Goal: Transaction & Acquisition: Book appointment/travel/reservation

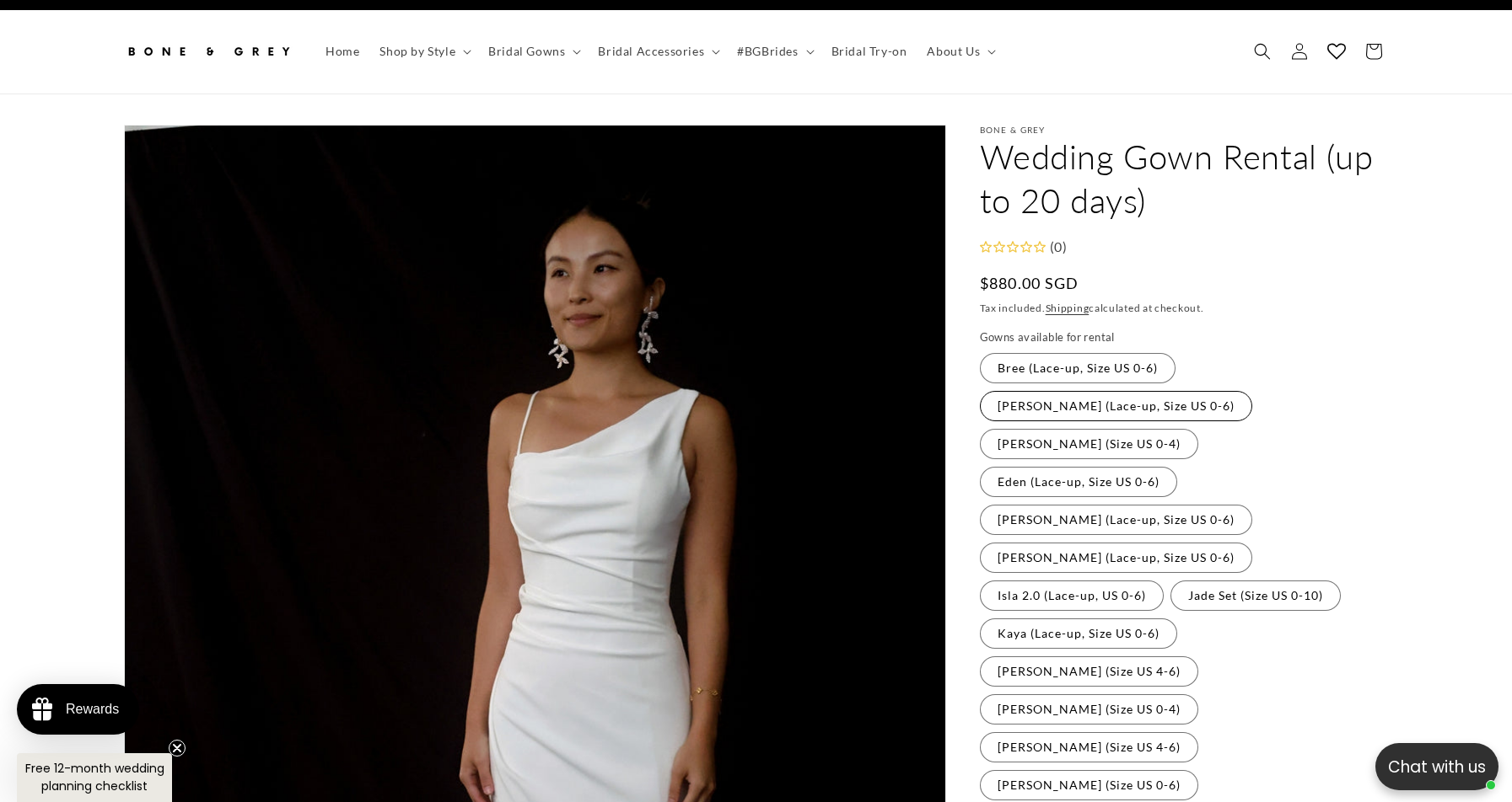
scroll to position [0, 463]
click at [1217, 391] on label "[PERSON_NAME] (Lace-up, Size US 0-6) Variant sold out or unavailable" at bounding box center [1116, 406] width 272 height 31
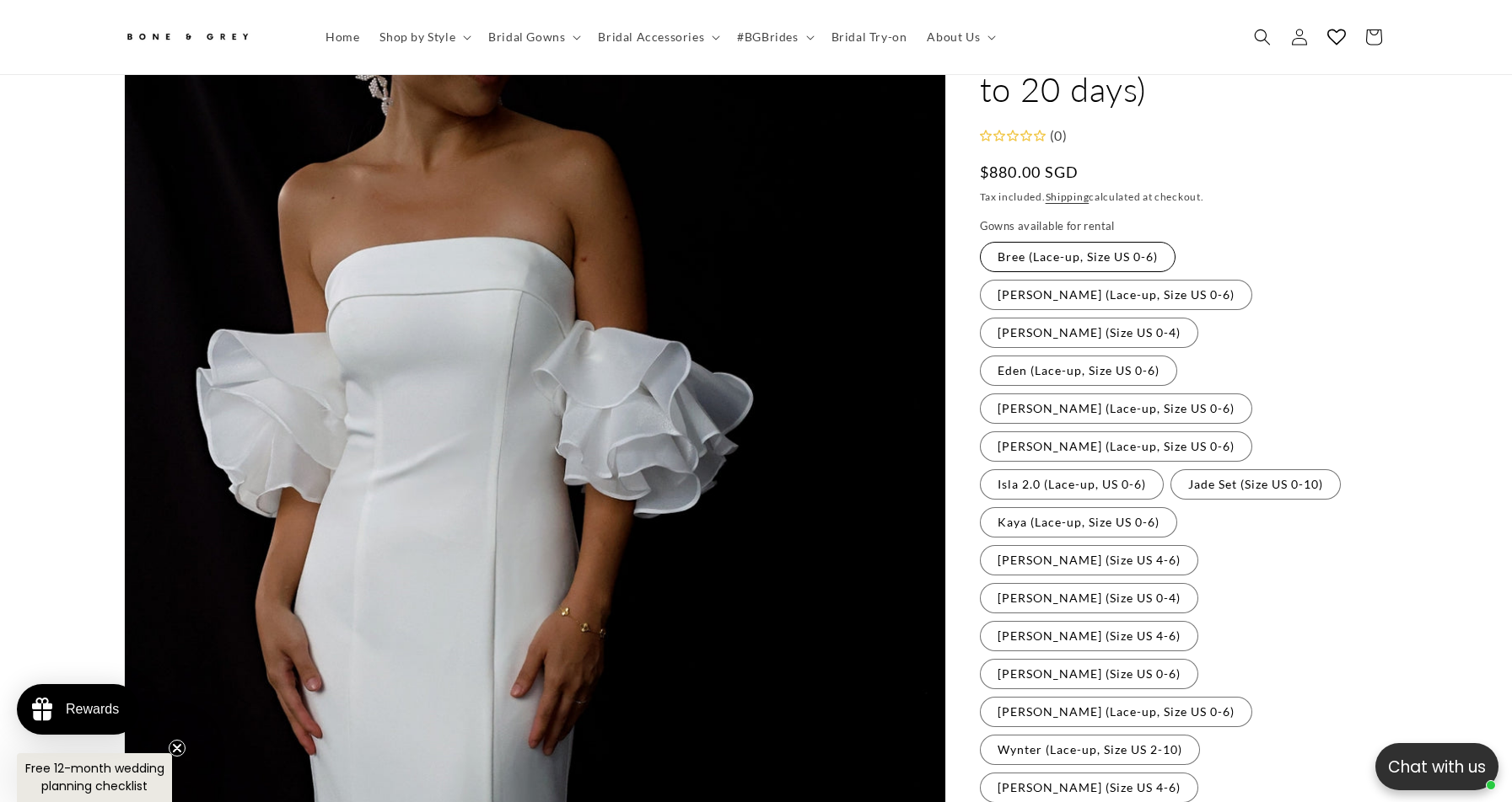
click at [1106, 261] on label "Bree (Lace-up, Size US 0-6) Variant sold out or unavailable" at bounding box center [1077, 257] width 196 height 31
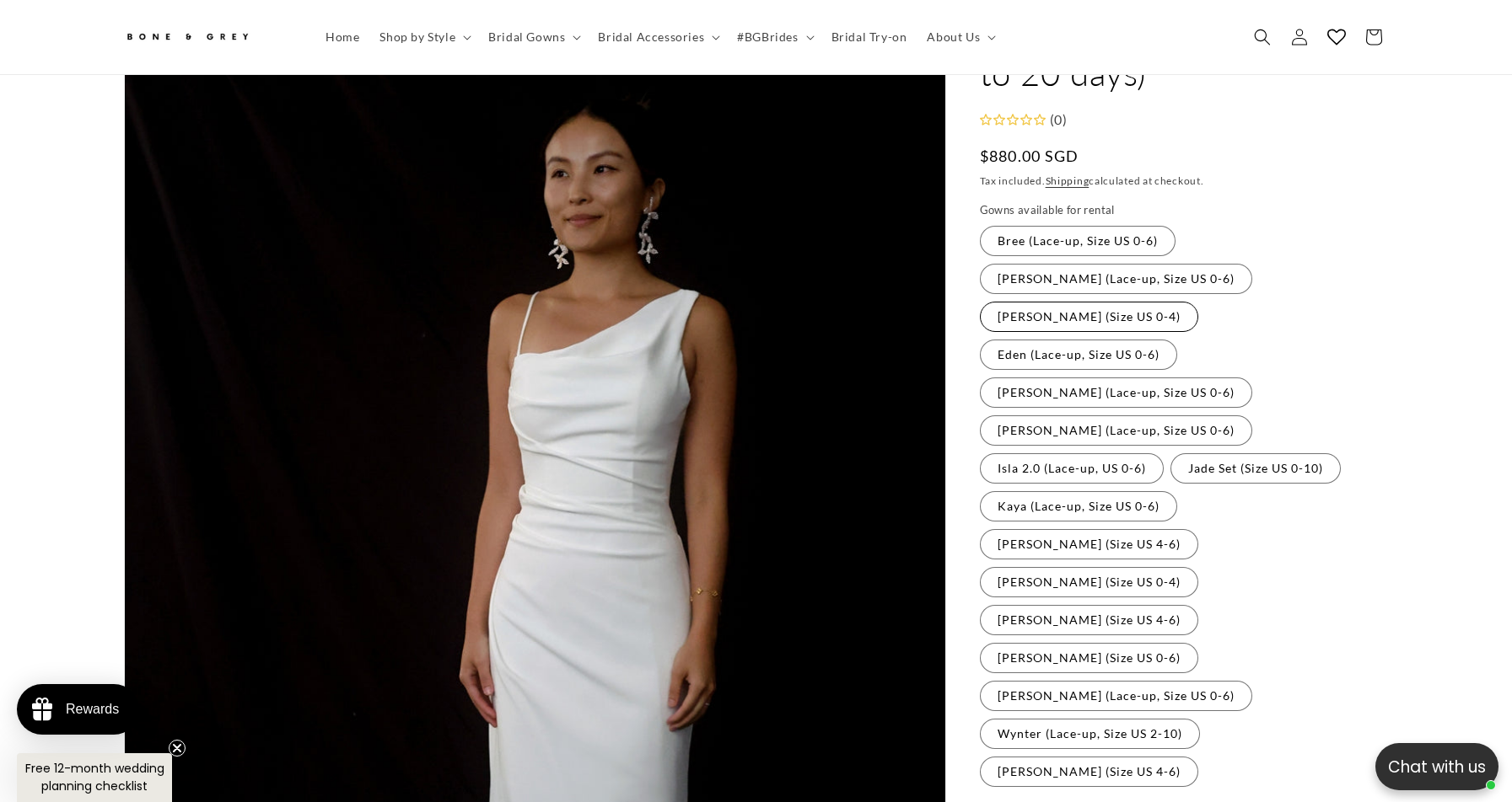
click at [1080, 302] on label "[PERSON_NAME] (Size US 0-4) Variant sold out or unavailable" at bounding box center [1089, 317] width 218 height 31
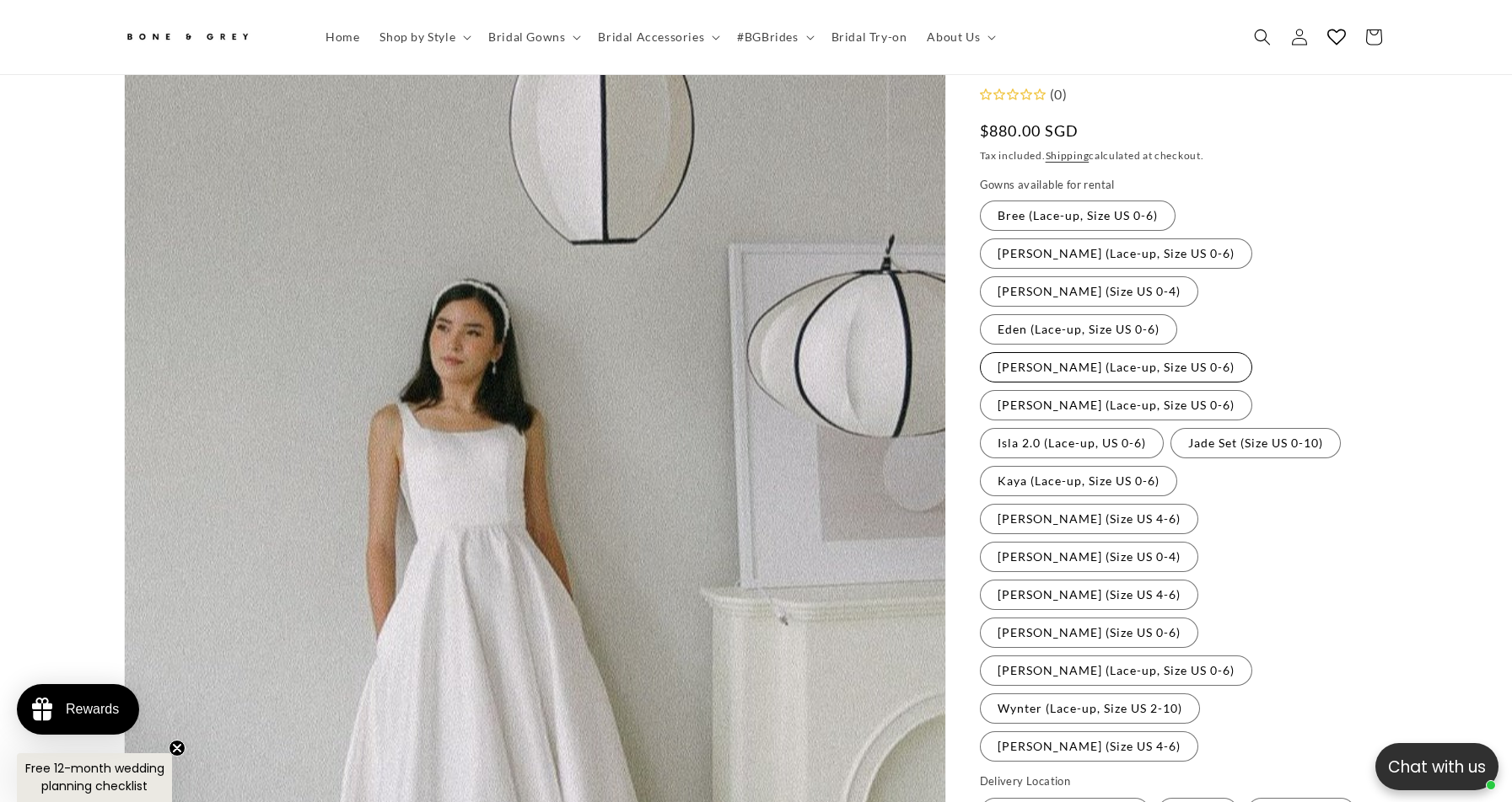
click at [1176, 352] on label "[PERSON_NAME] (Lace-up, Size US 0-6) Variant sold out or unavailable" at bounding box center [1116, 368] width 272 height 31
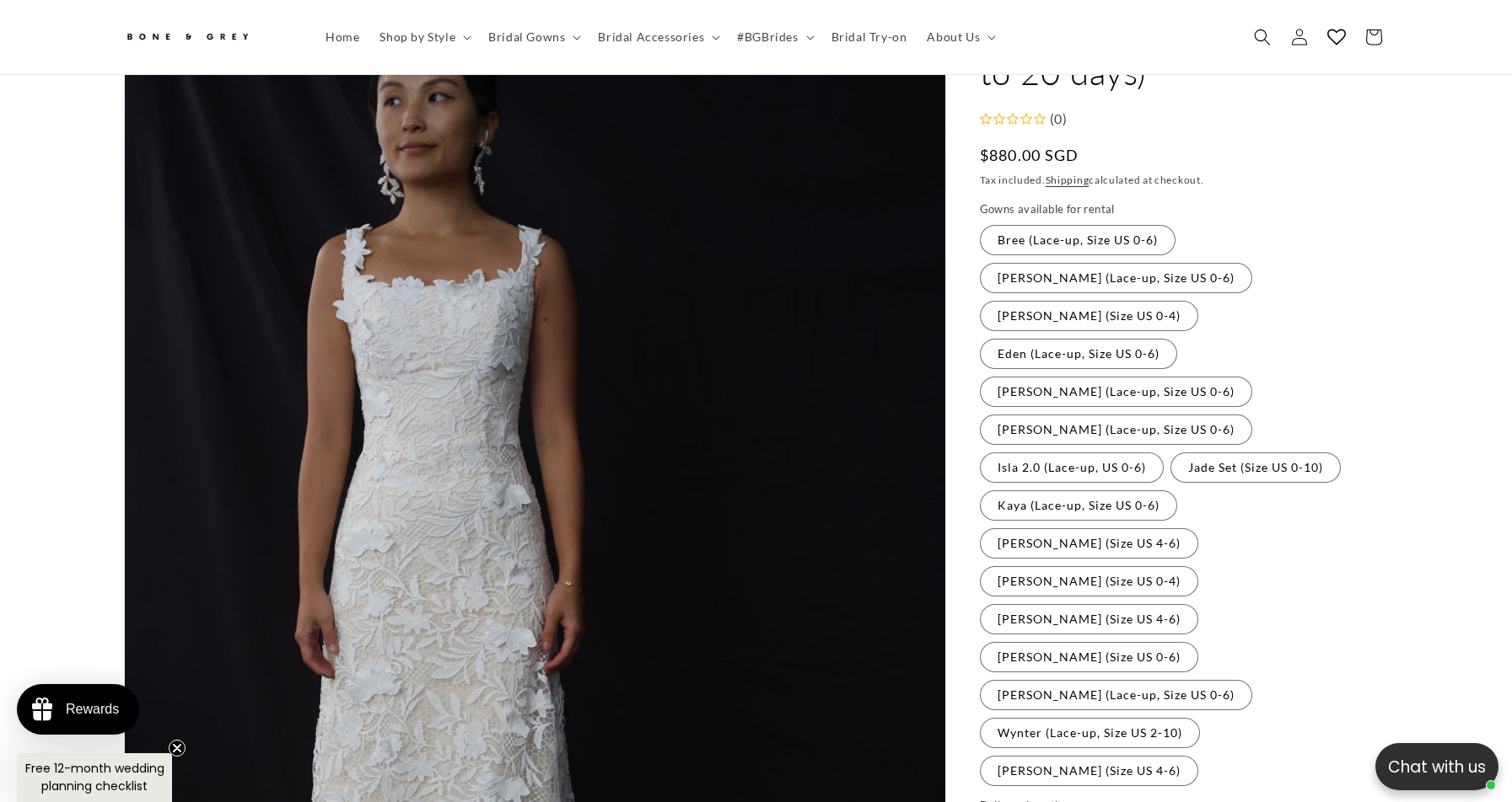
scroll to position [153, 0]
click at [1178, 340] on label "Eden (Lace-up, Size US 0-6) Variant sold out or unavailable" at bounding box center [1078, 355] width 197 height 31
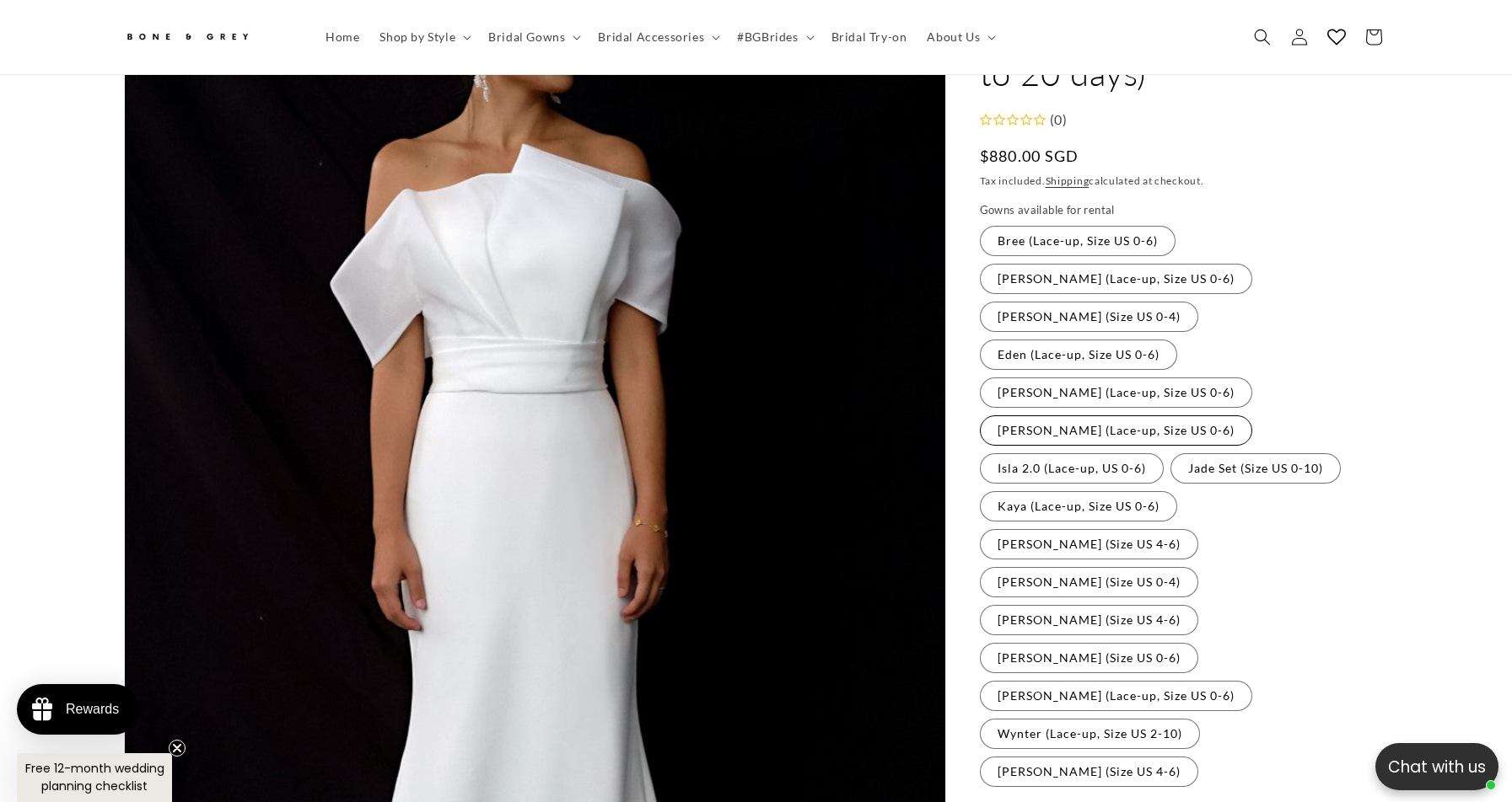
click at [1102, 415] on label "[PERSON_NAME] (Lace-up, Size US 0-6) Variant sold out or unavailable" at bounding box center [1116, 431] width 272 height 31
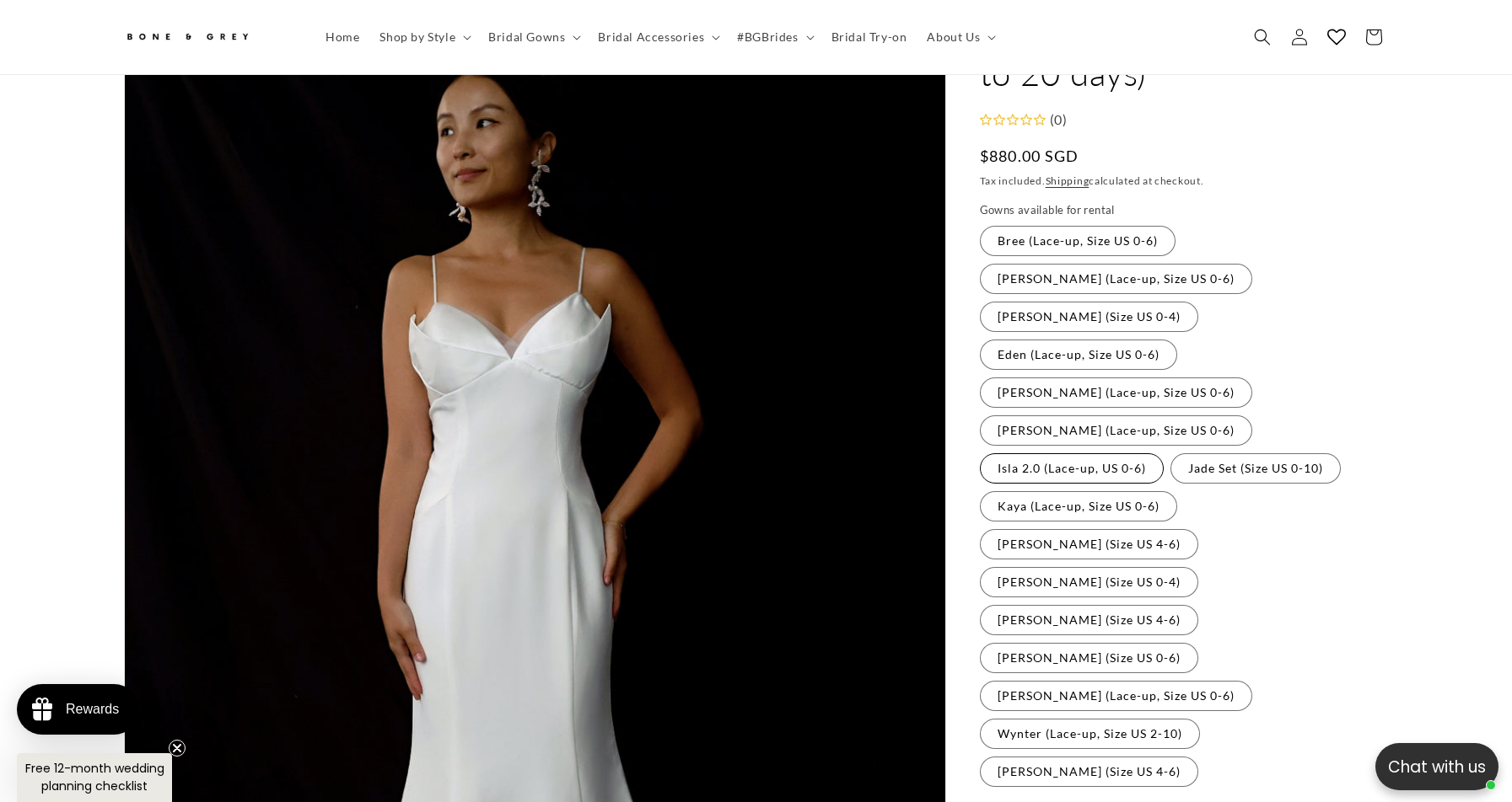
click at [1164, 453] on label "Isla 2.0 (Lace-up, US 0-6) Variant sold out or unavailable" at bounding box center [1072, 469] width 184 height 31
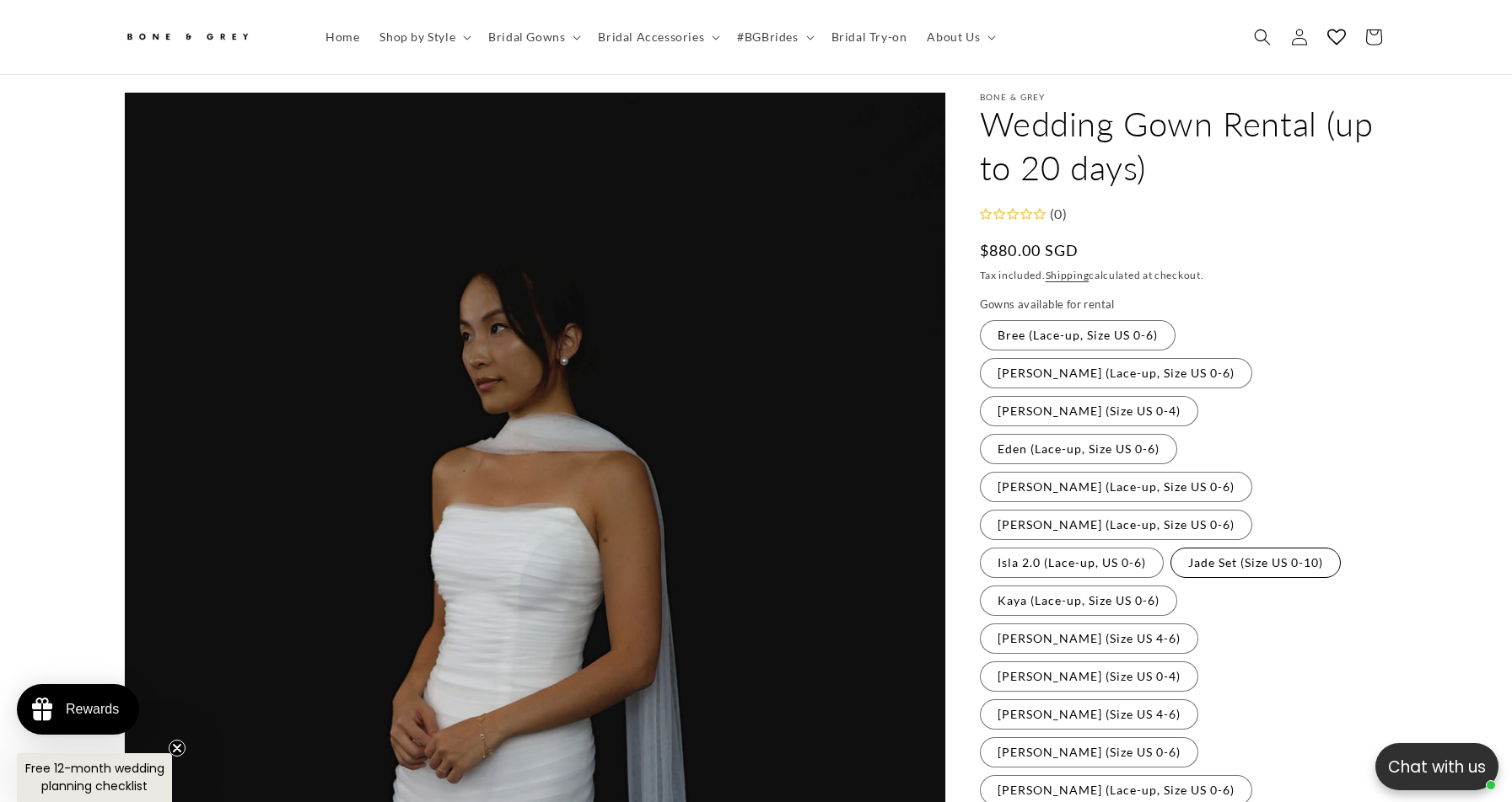
click at [1170, 548] on label "Jade Set (Size US 0-10) Variant sold out or unavailable" at bounding box center [1255, 563] width 170 height 31
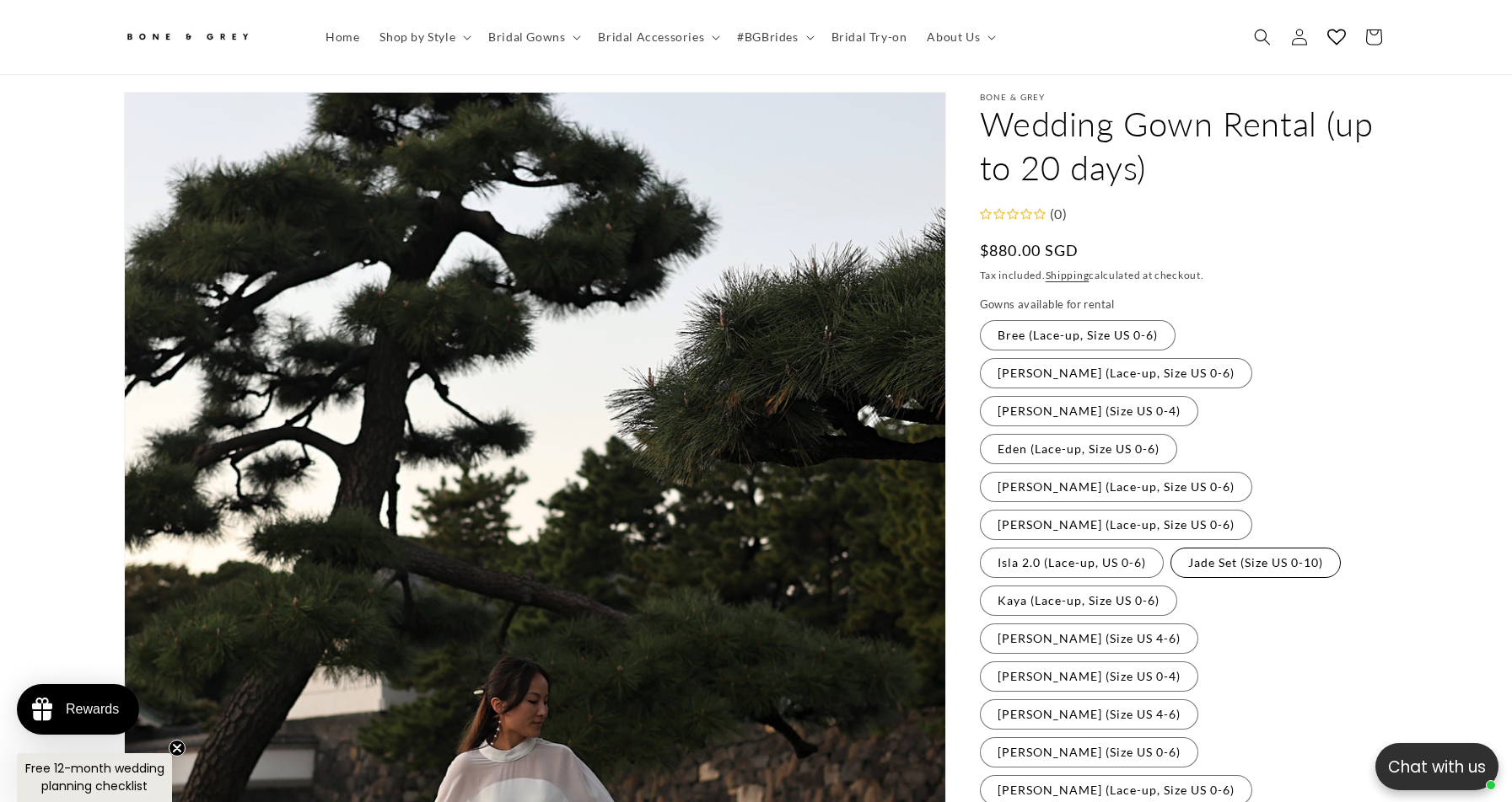
scroll to position [137, 0]
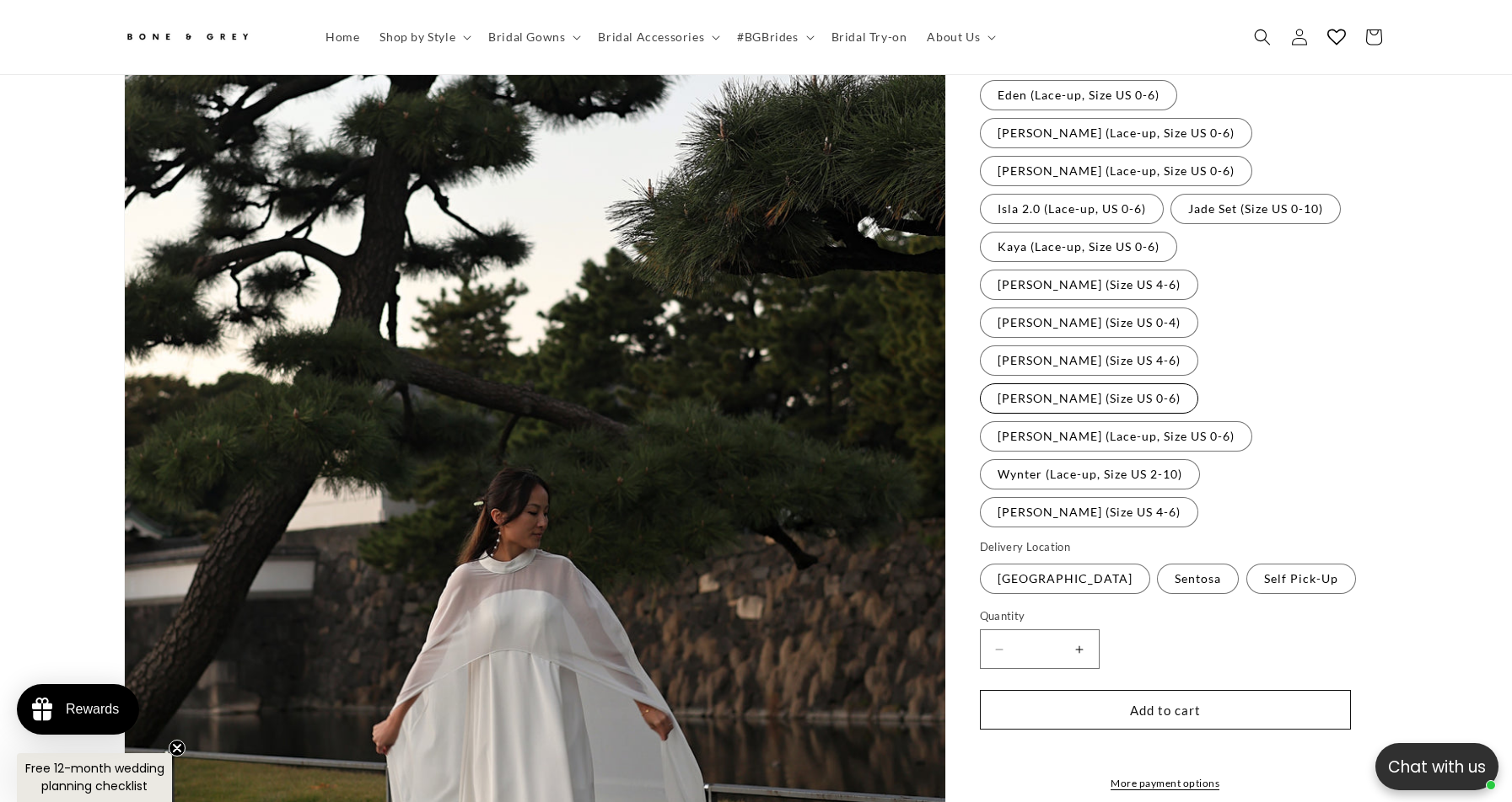
click at [1198, 384] on label "[PERSON_NAME] (Size US 0-6) Variant sold out or unavailable" at bounding box center [1089, 399] width 218 height 31
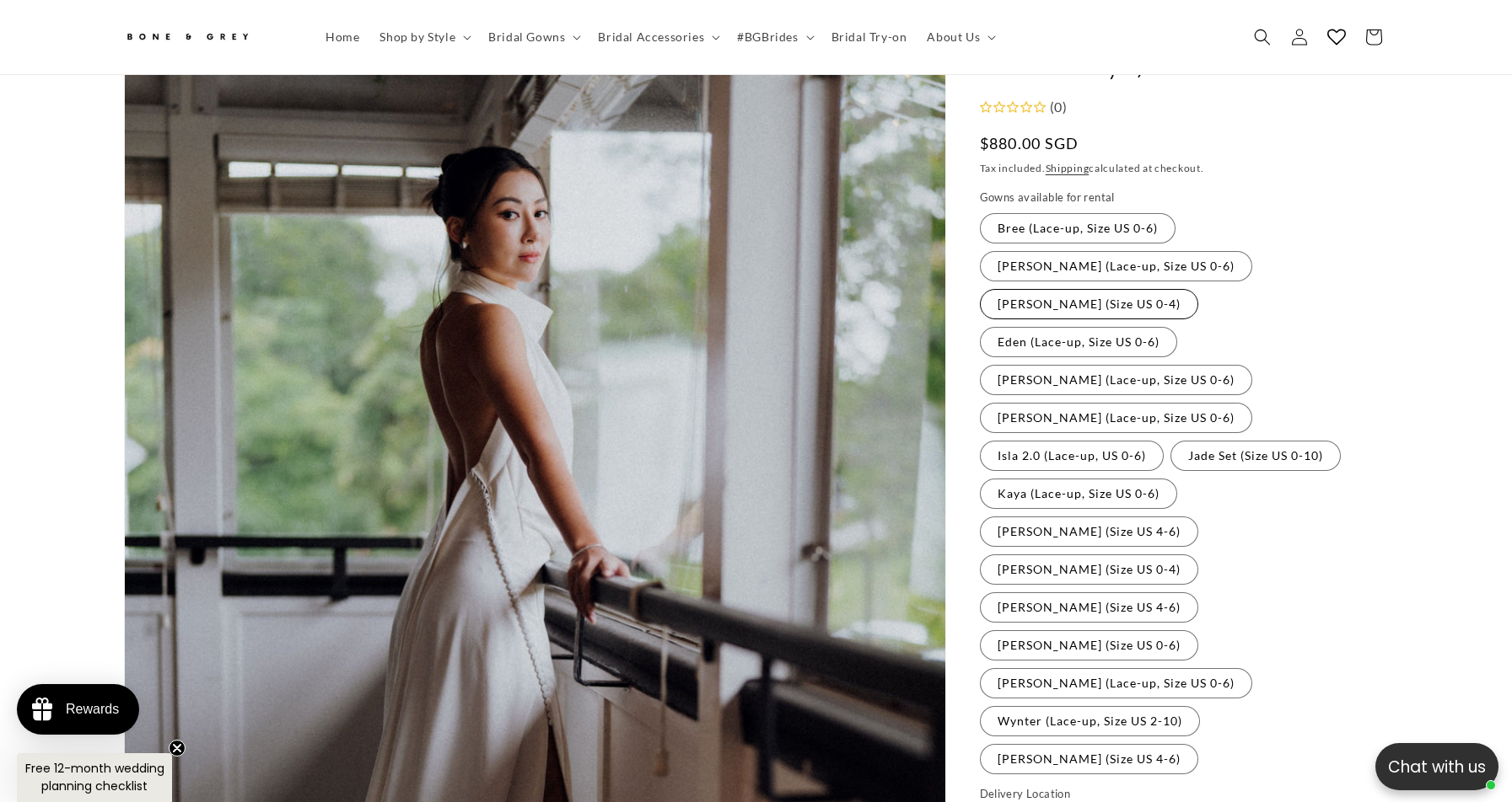
scroll to position [153, 0]
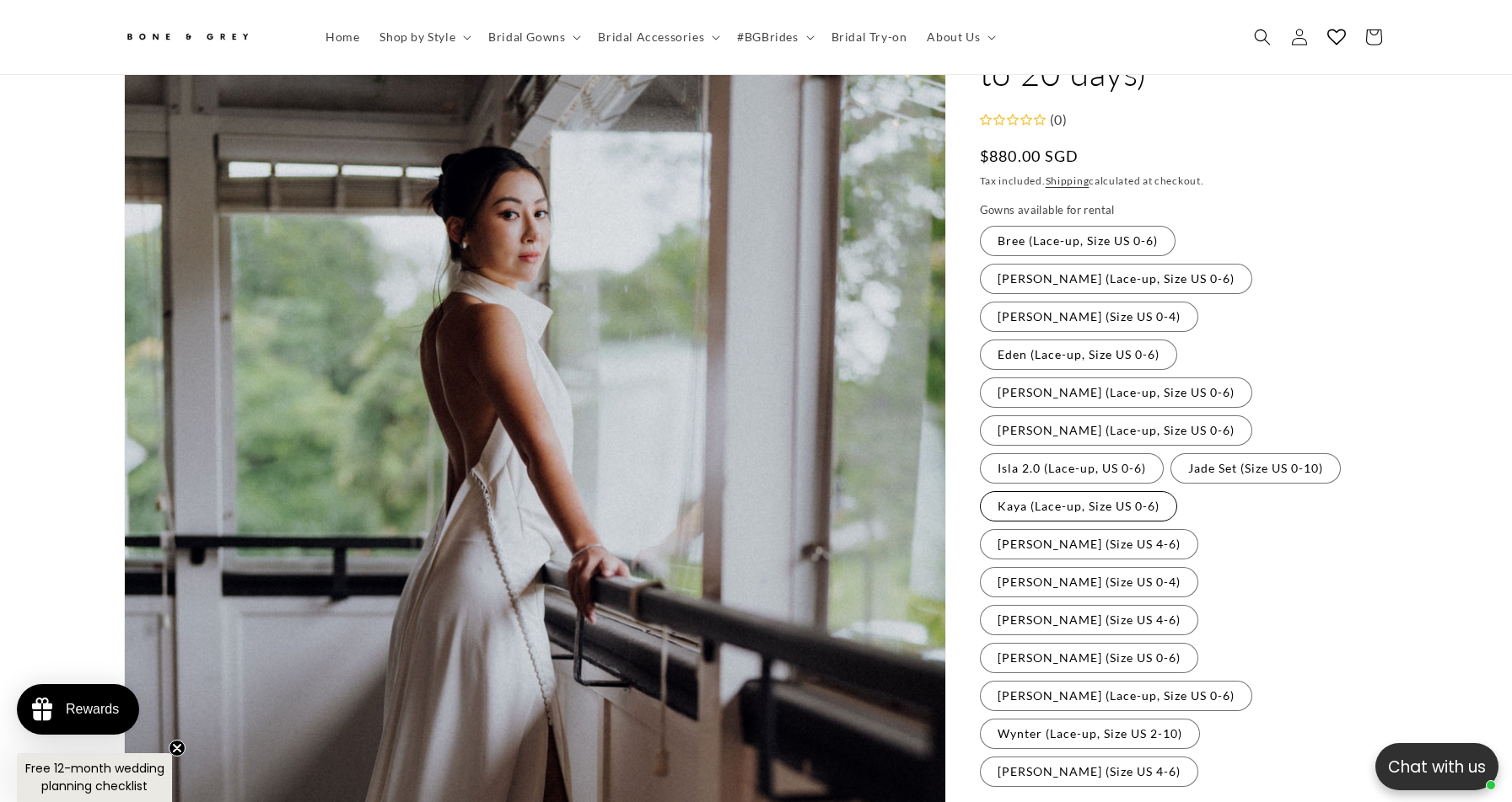
click at [1178, 491] on label "Kaya (Lace-up, Size US 0-6) Variant sold out or unavailable" at bounding box center [1078, 506] width 197 height 31
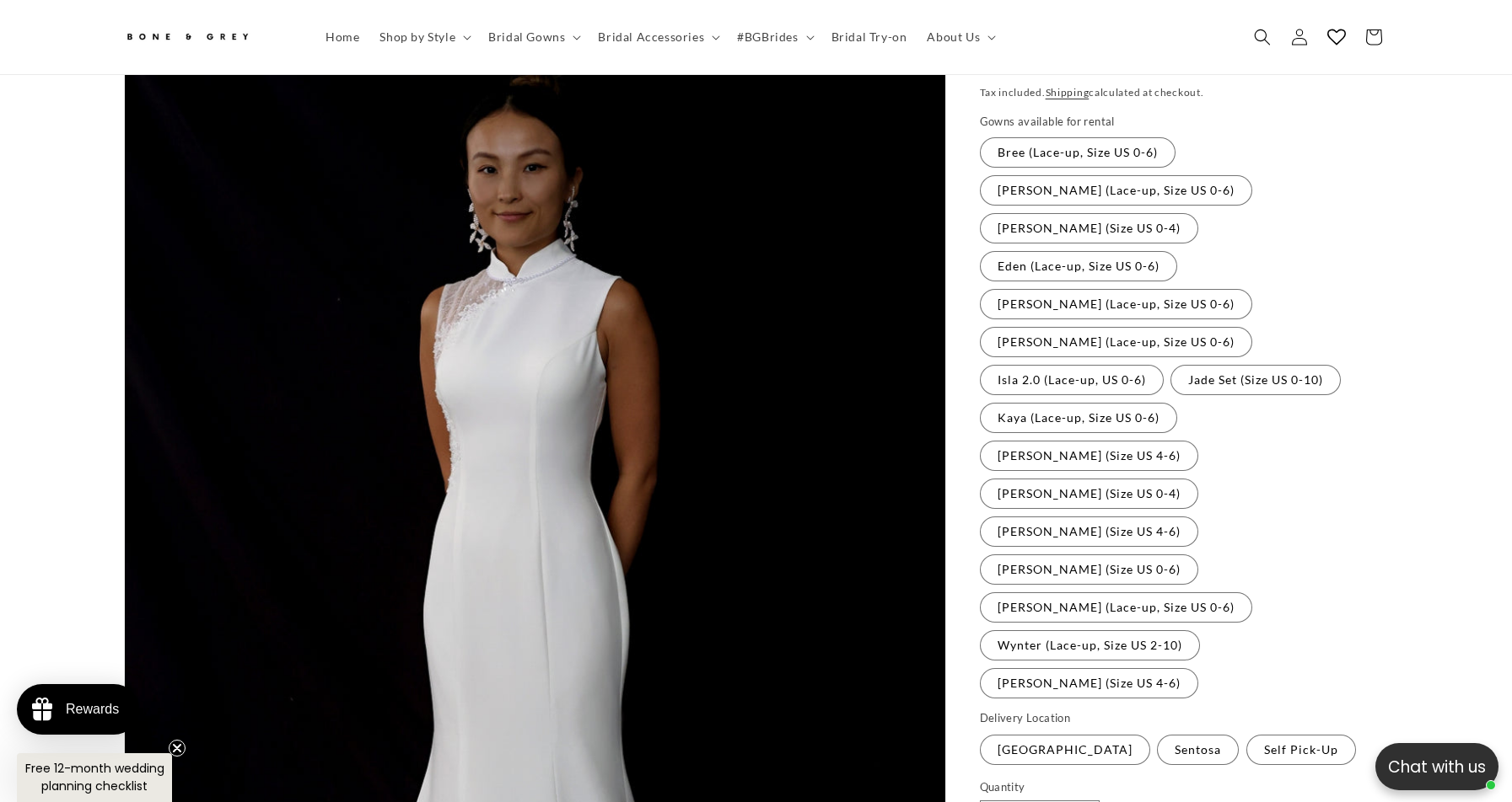
scroll to position [45, 0]
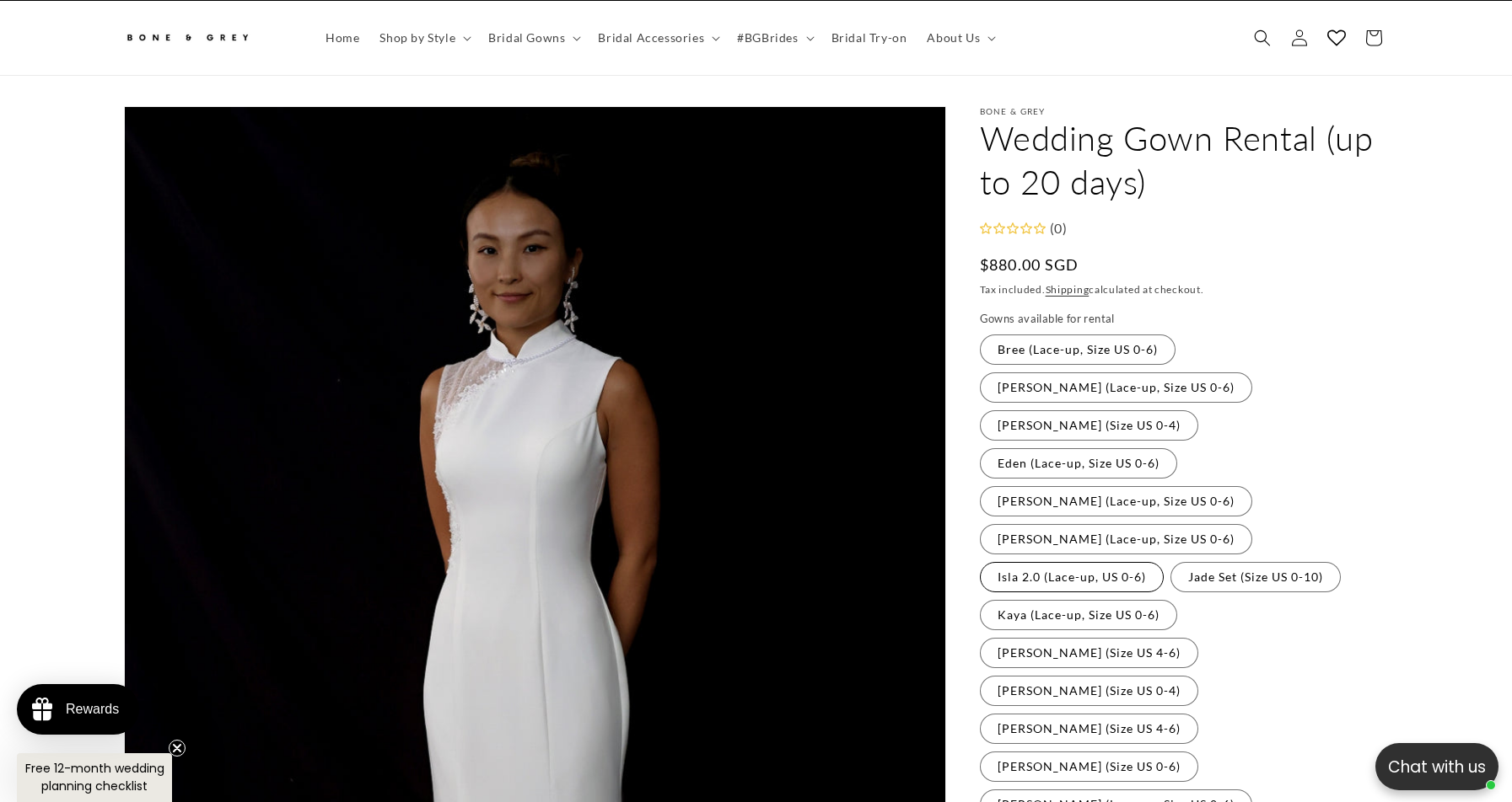
click at [1164, 562] on label "Isla 2.0 (Lace-up, US 0-6) Variant sold out or unavailable" at bounding box center [1072, 578] width 184 height 31
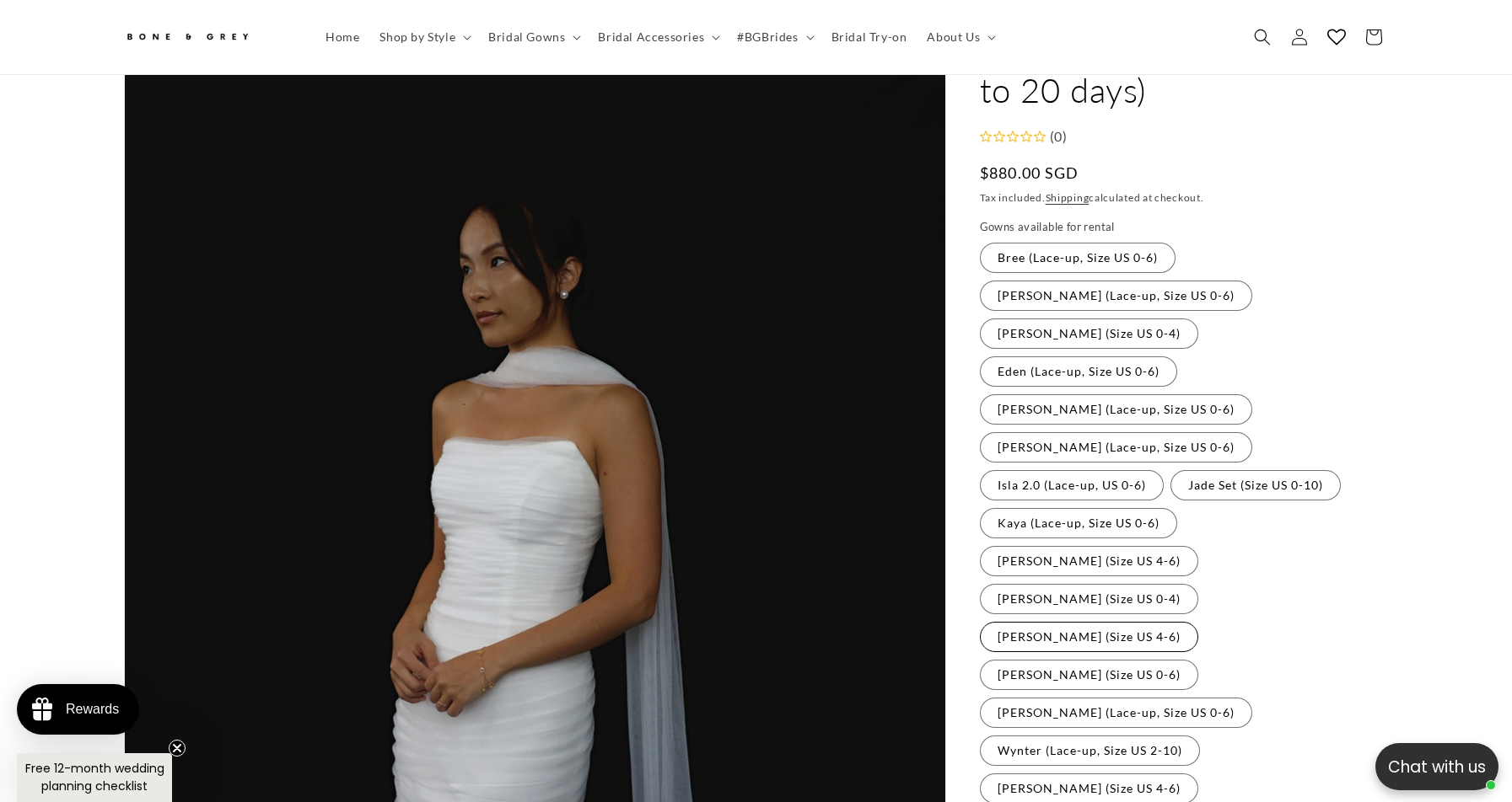
click at [1123, 622] on label "[PERSON_NAME] (Size US 4-6) Variant sold out or unavailable" at bounding box center [1089, 637] width 218 height 31
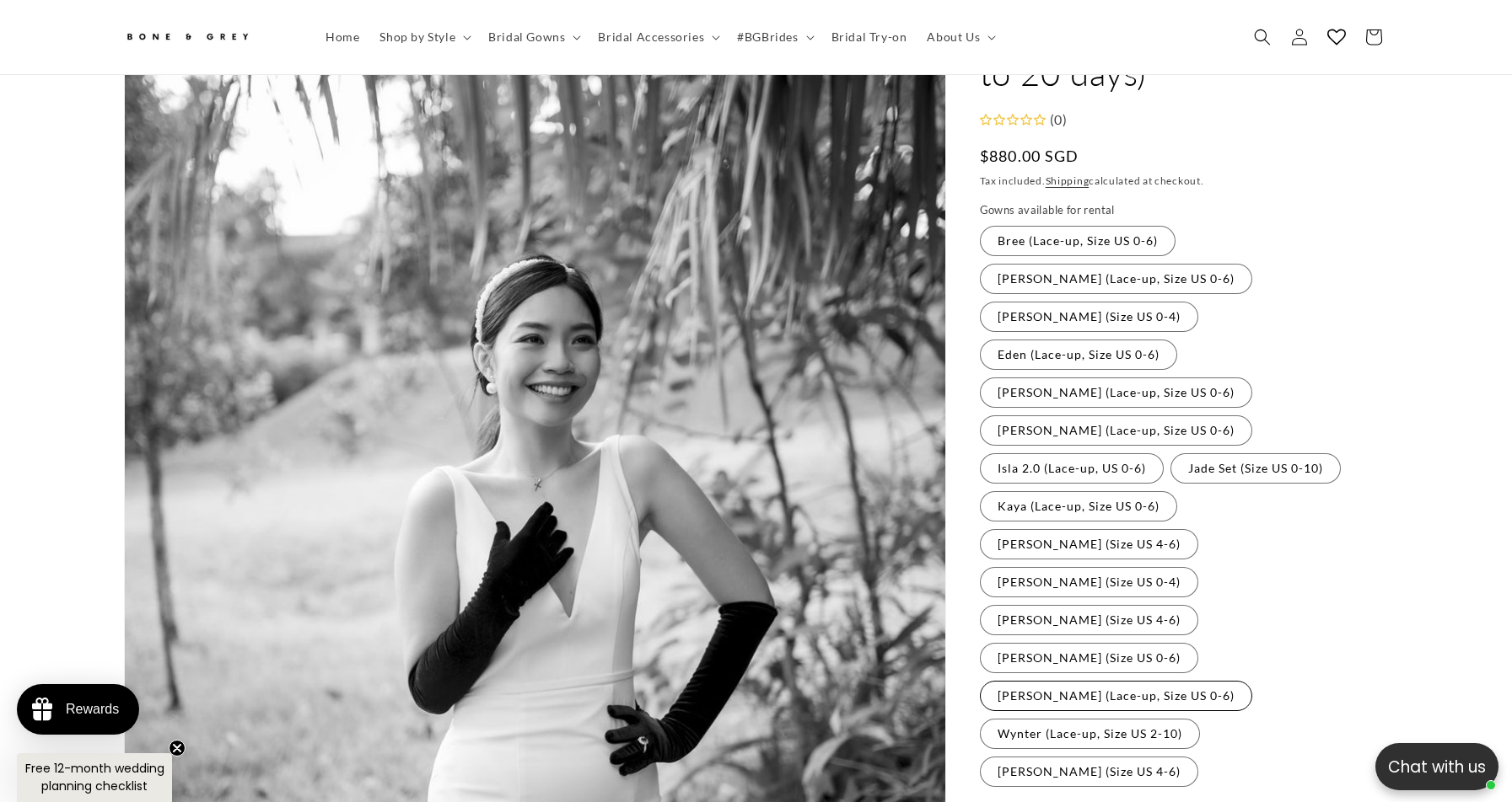
scroll to position [0, 928]
click at [1119, 681] on label "[PERSON_NAME] (Lace-up, Size US 0-6) Variant sold out or unavailable" at bounding box center [1116, 697] width 272 height 31
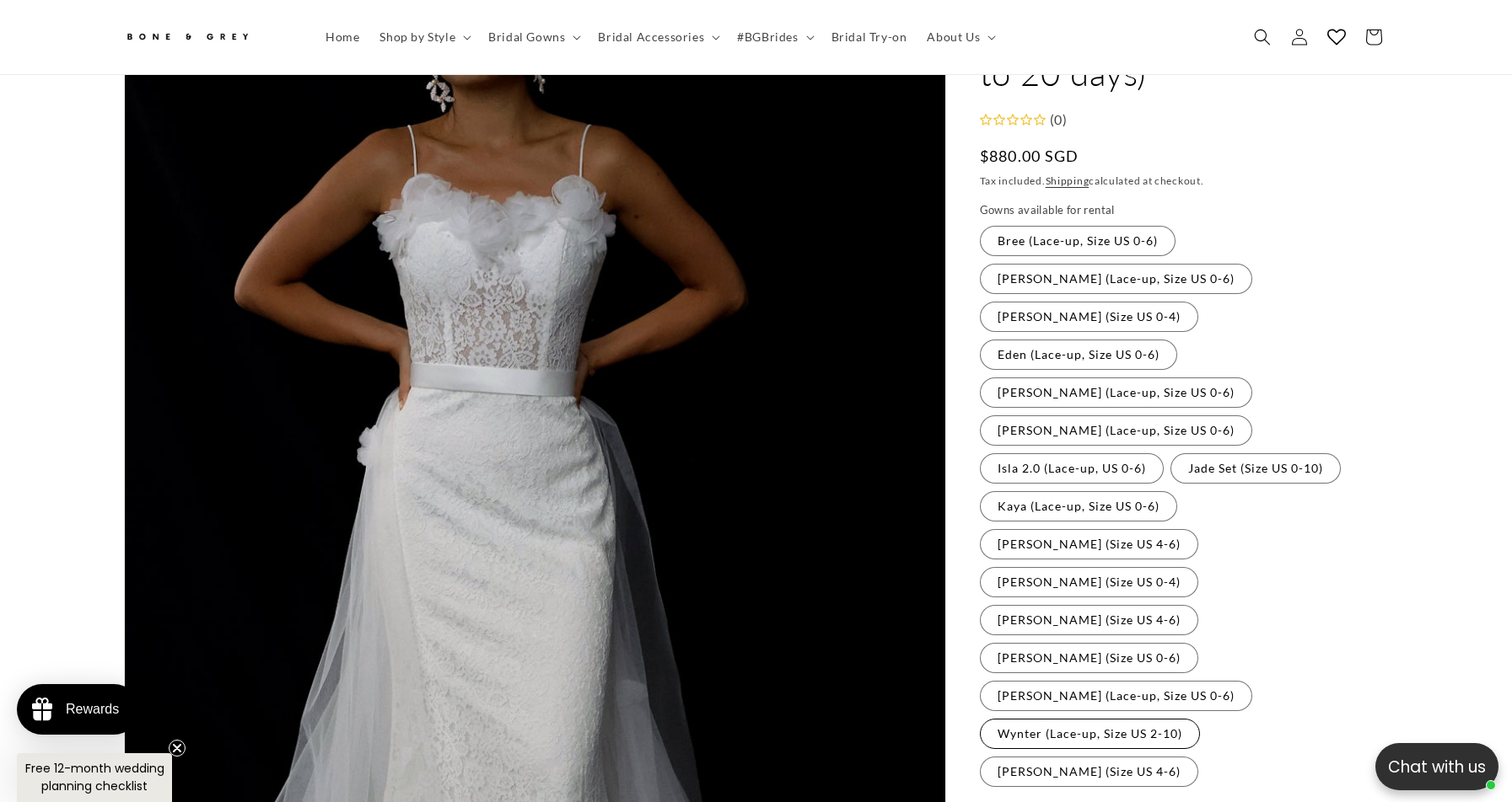
click at [1142, 719] on label "Wynter (Lace-up, Size US 2-10) Variant sold out or unavailable" at bounding box center [1090, 734] width 220 height 31
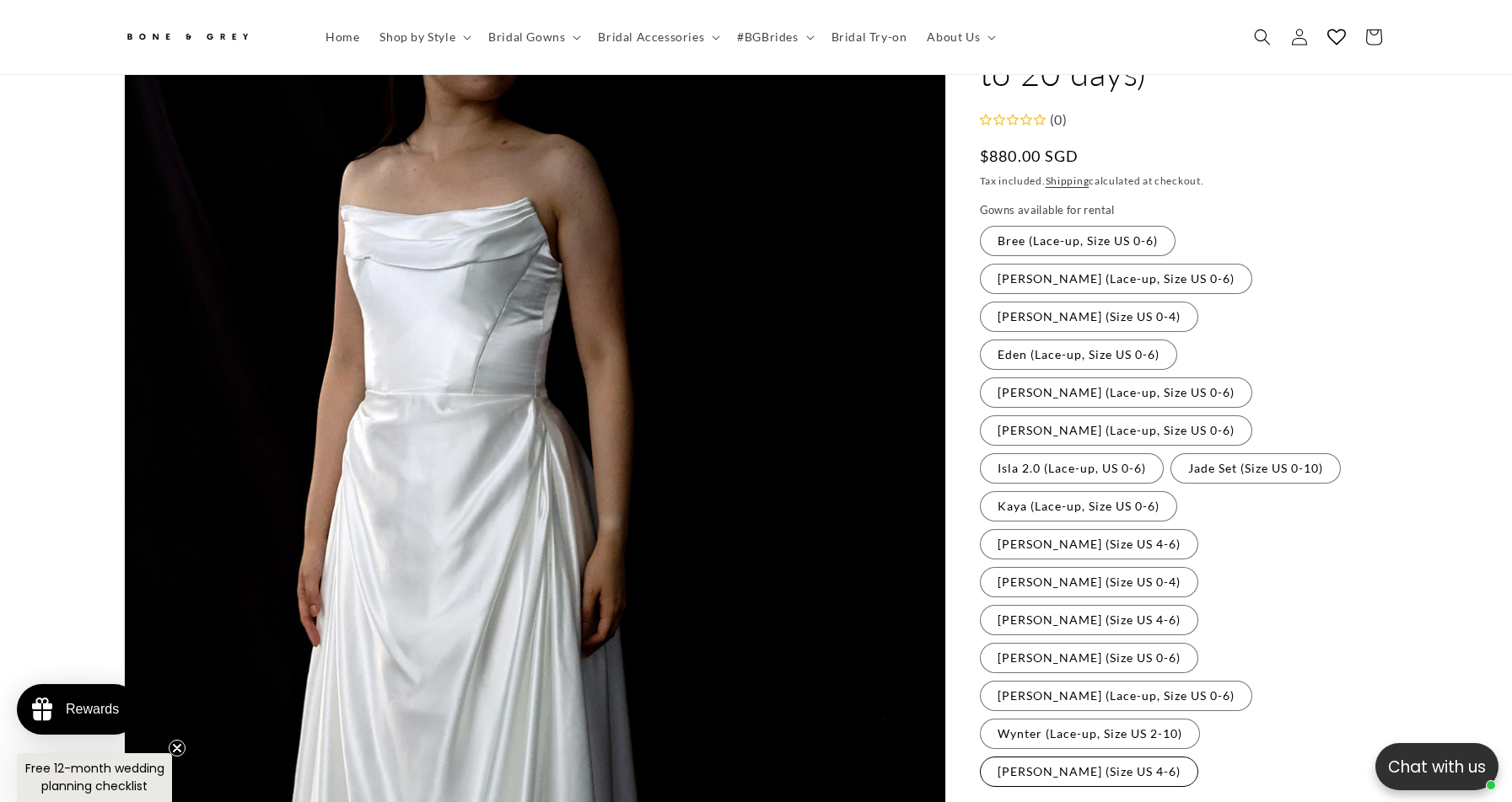
click at [1198, 757] on label "[PERSON_NAME] (Size US 4-6) Variant sold out or unavailable" at bounding box center [1089, 772] width 218 height 31
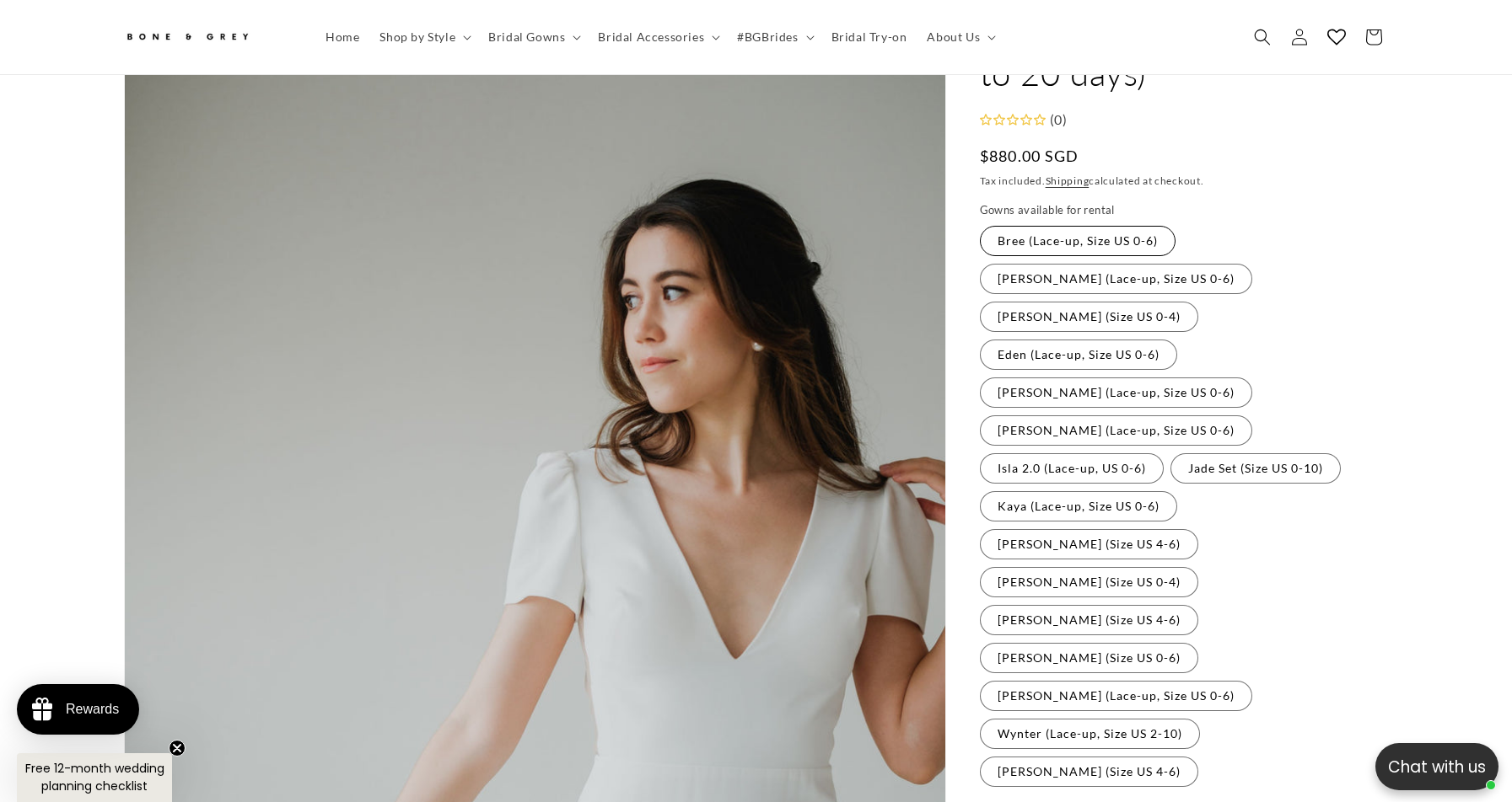
click at [1126, 256] on label "Bree (Lace-up, Size US 0-6) Variant sold out or unavailable" at bounding box center [1077, 242] width 196 height 31
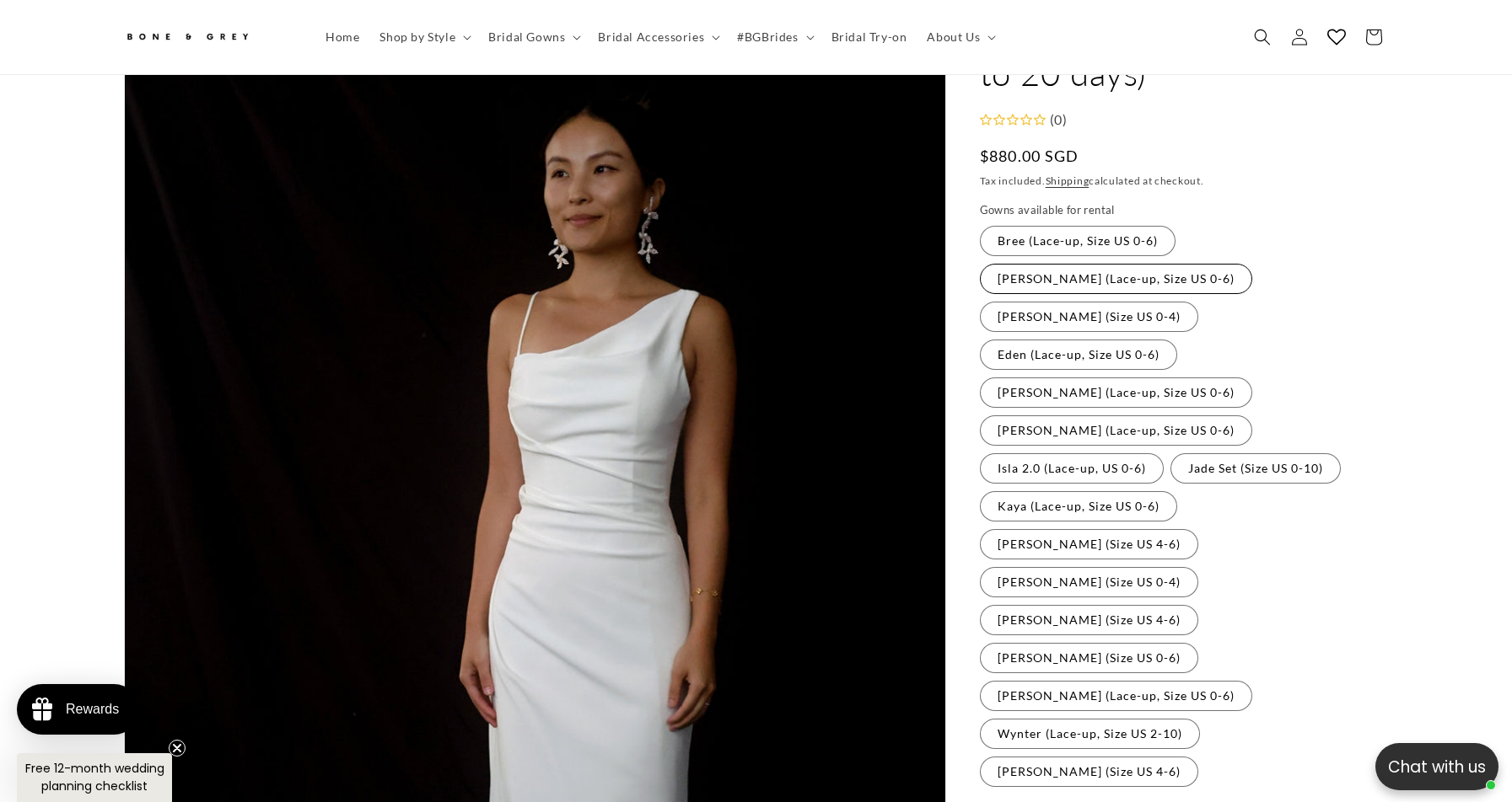
click at [1252, 273] on label "[PERSON_NAME] (Lace-up, Size US 0-6) Variant sold out or unavailable" at bounding box center [1116, 279] width 272 height 31
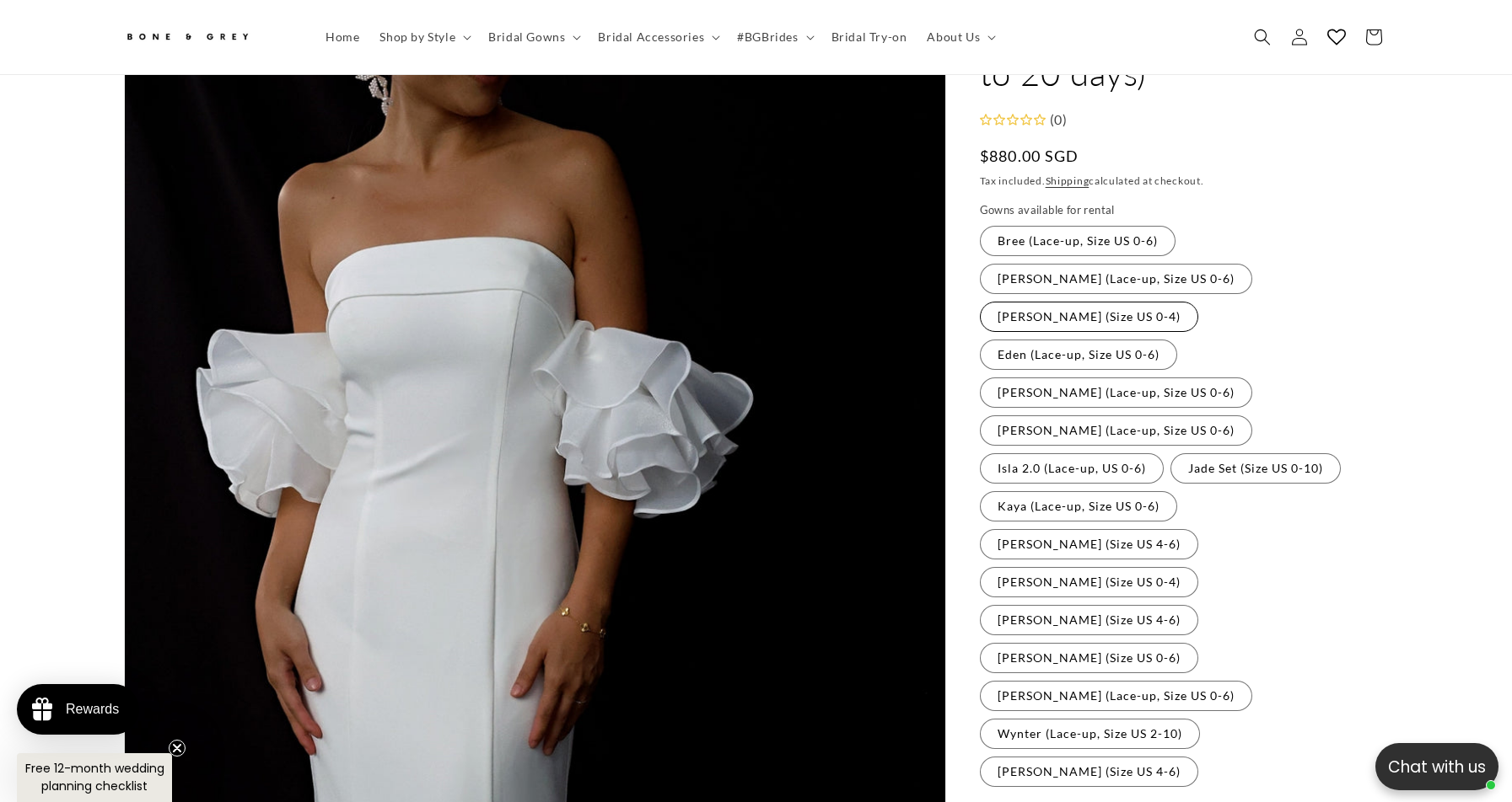
click at [1078, 314] on label "[PERSON_NAME] (Size US 0-4) Variant sold out or unavailable" at bounding box center [1089, 317] width 218 height 31
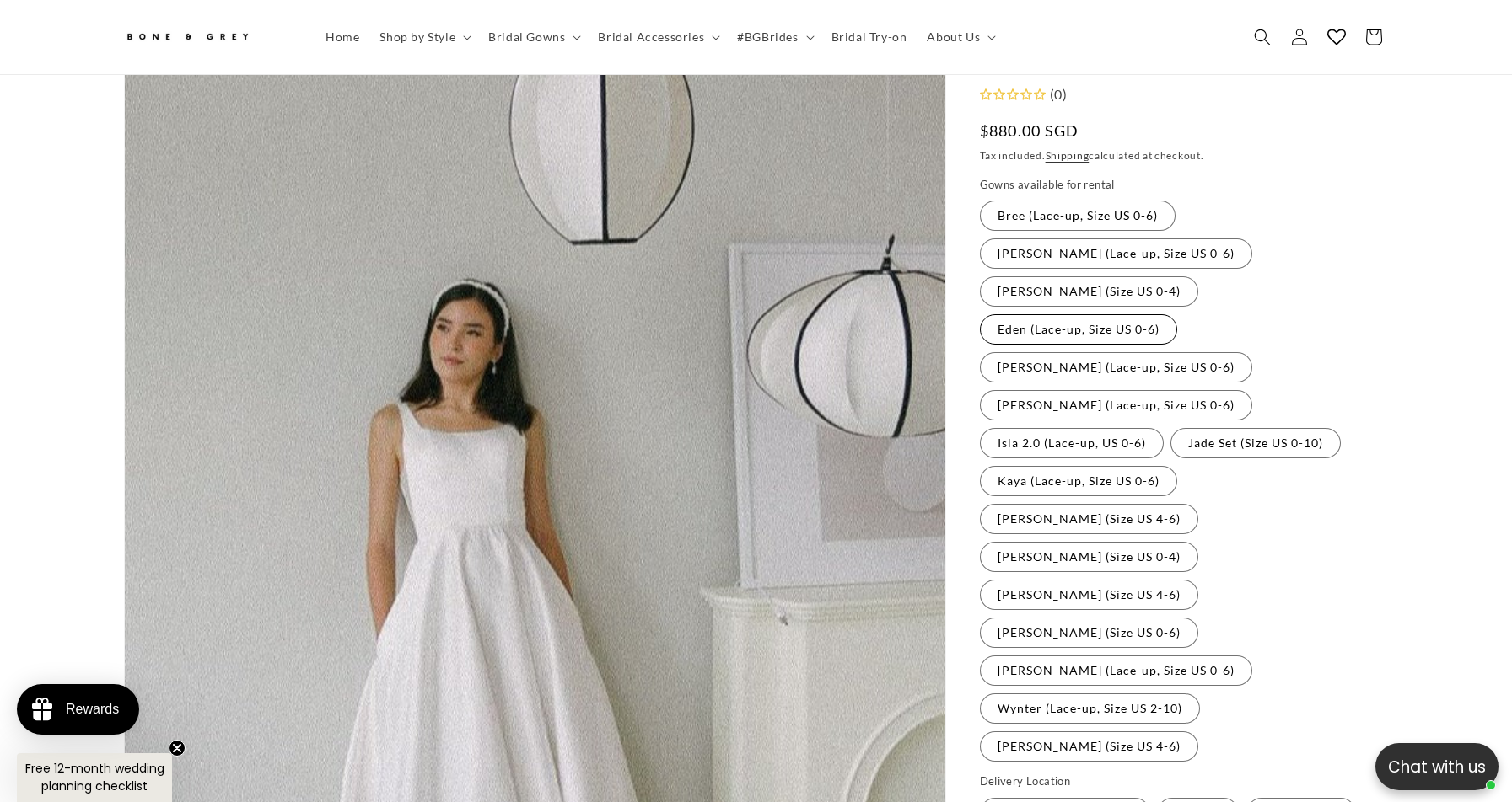
click at [1178, 314] on label "Eden (Lace-up, Size US 0-6) Variant sold out or unavailable" at bounding box center [1078, 330] width 197 height 31
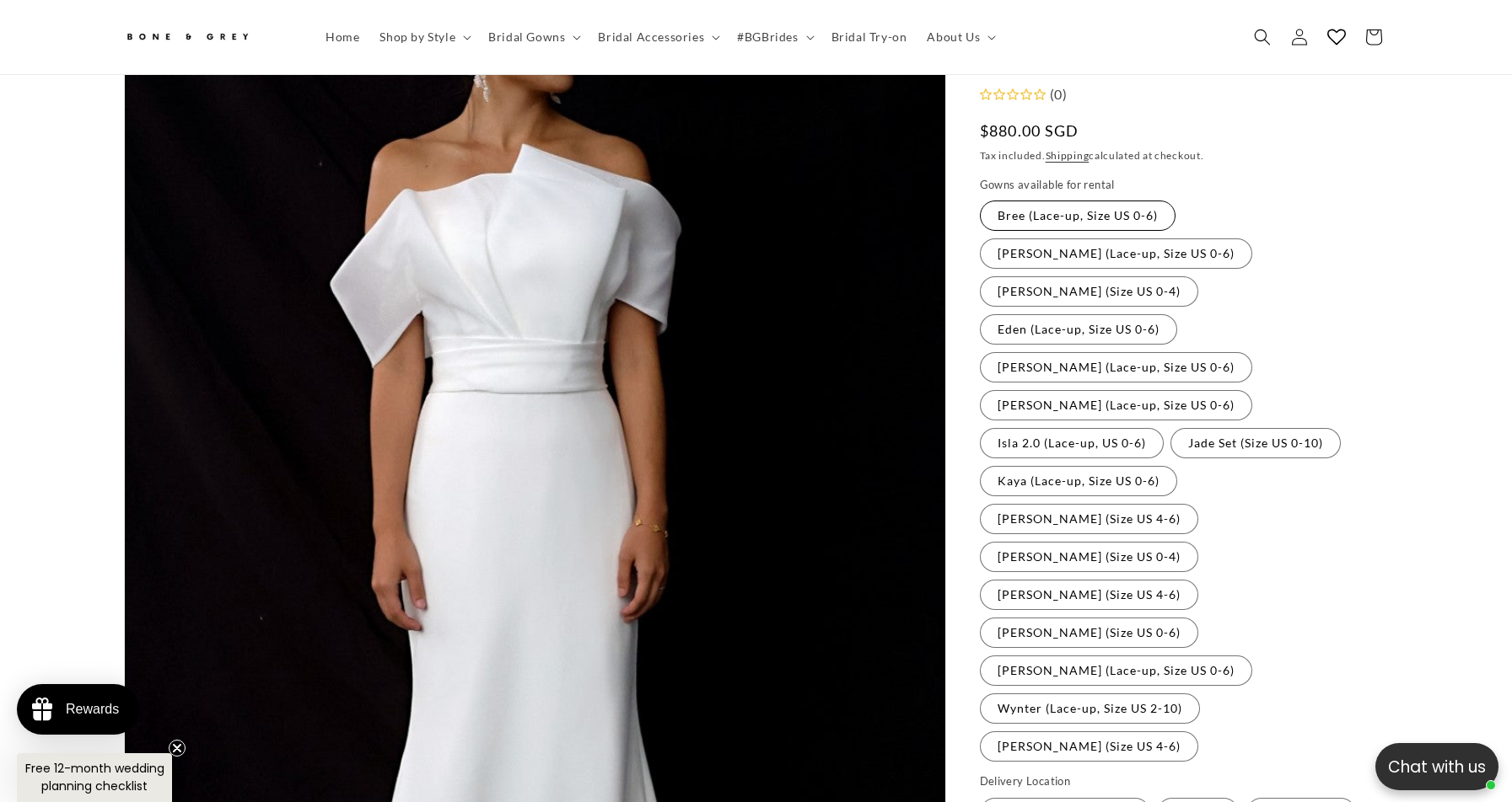
scroll to position [153, 0]
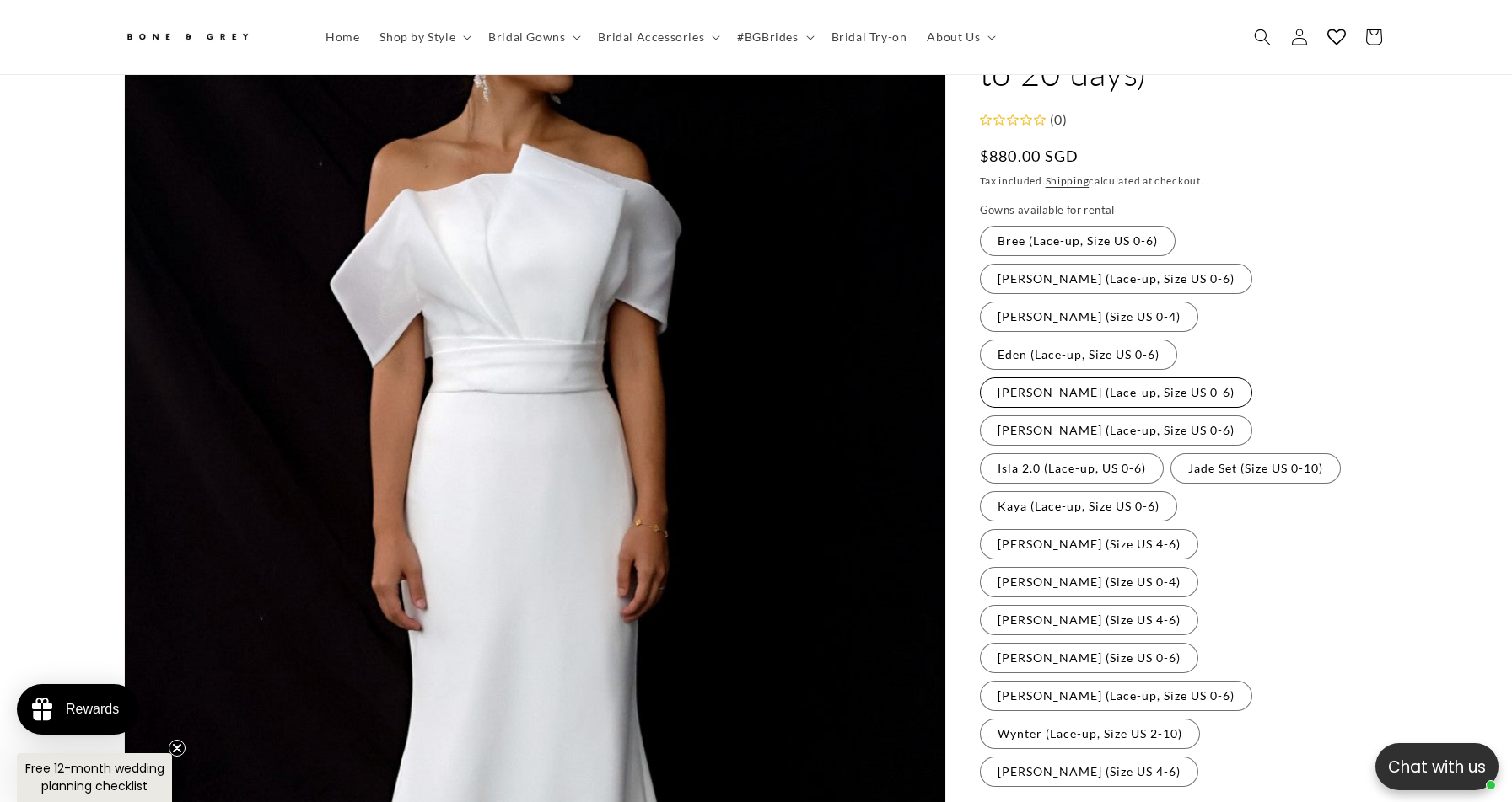
click at [1103, 378] on label "[PERSON_NAME] (Lace-up, Size US 0-6) Variant sold out or unavailable" at bounding box center [1116, 393] width 272 height 31
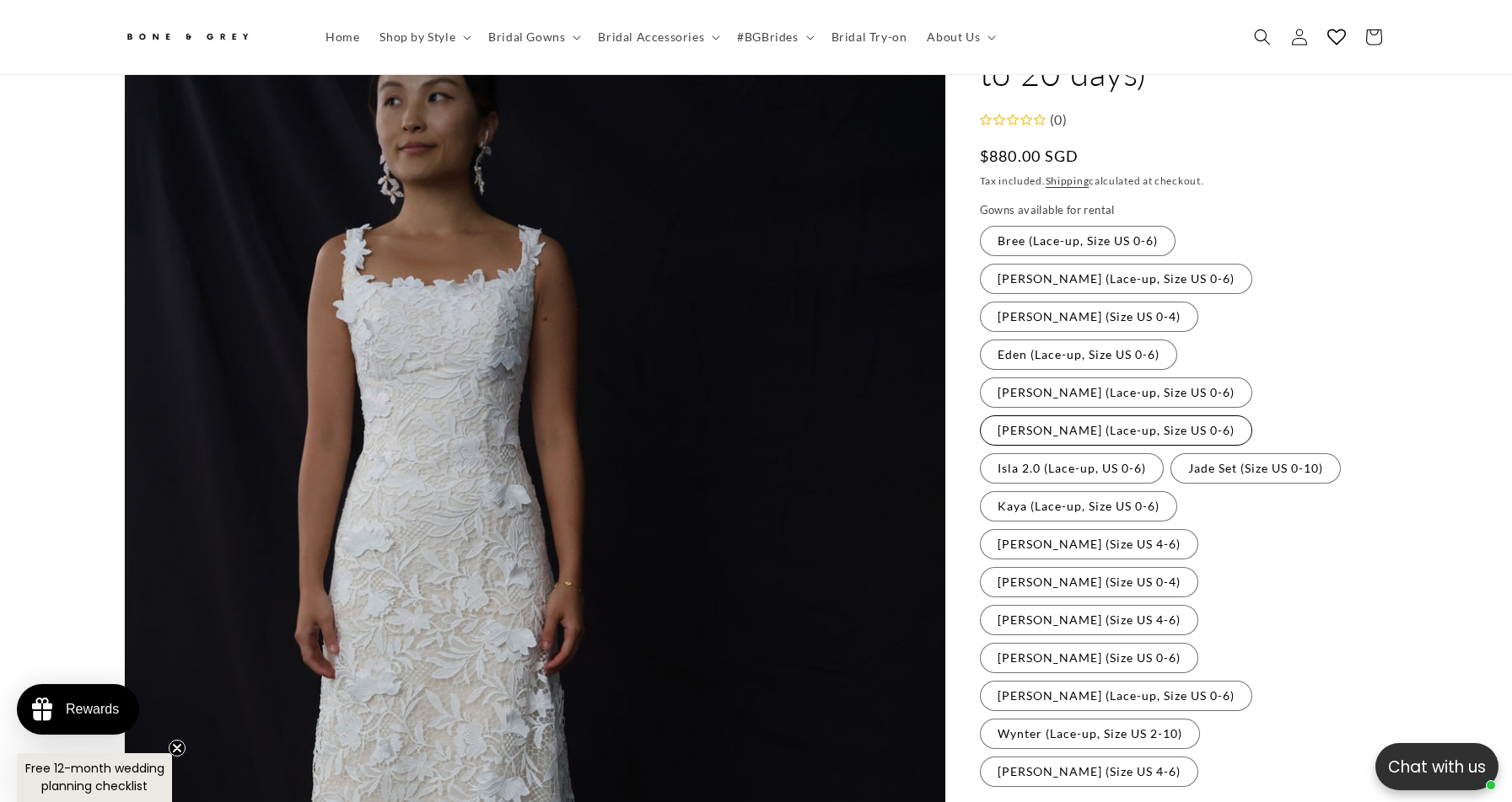
click at [1092, 415] on label "[PERSON_NAME] (Lace-up, Size US 0-6) Variant sold out or unavailable" at bounding box center [1116, 431] width 272 height 31
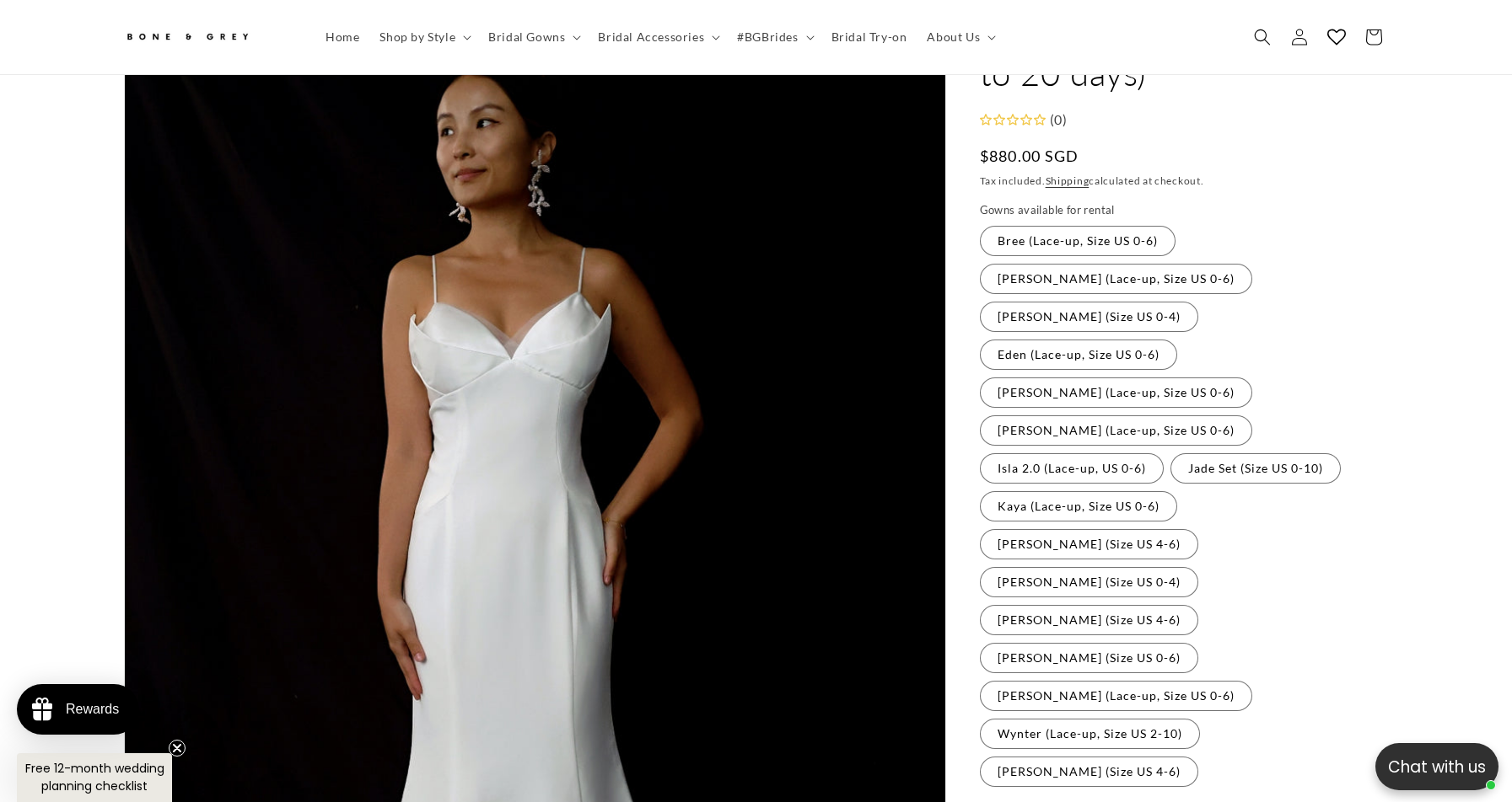
click at [1253, 398] on fieldset "Gowns available for rental Bree (Lace-up, Size US 0-6) Variant sold out or unav…" at bounding box center [1185, 496] width 409 height 588
click at [1178, 491] on label "Kaya (Lace-up, Size US 0-6) Variant sold out or unavailable" at bounding box center [1078, 506] width 197 height 31
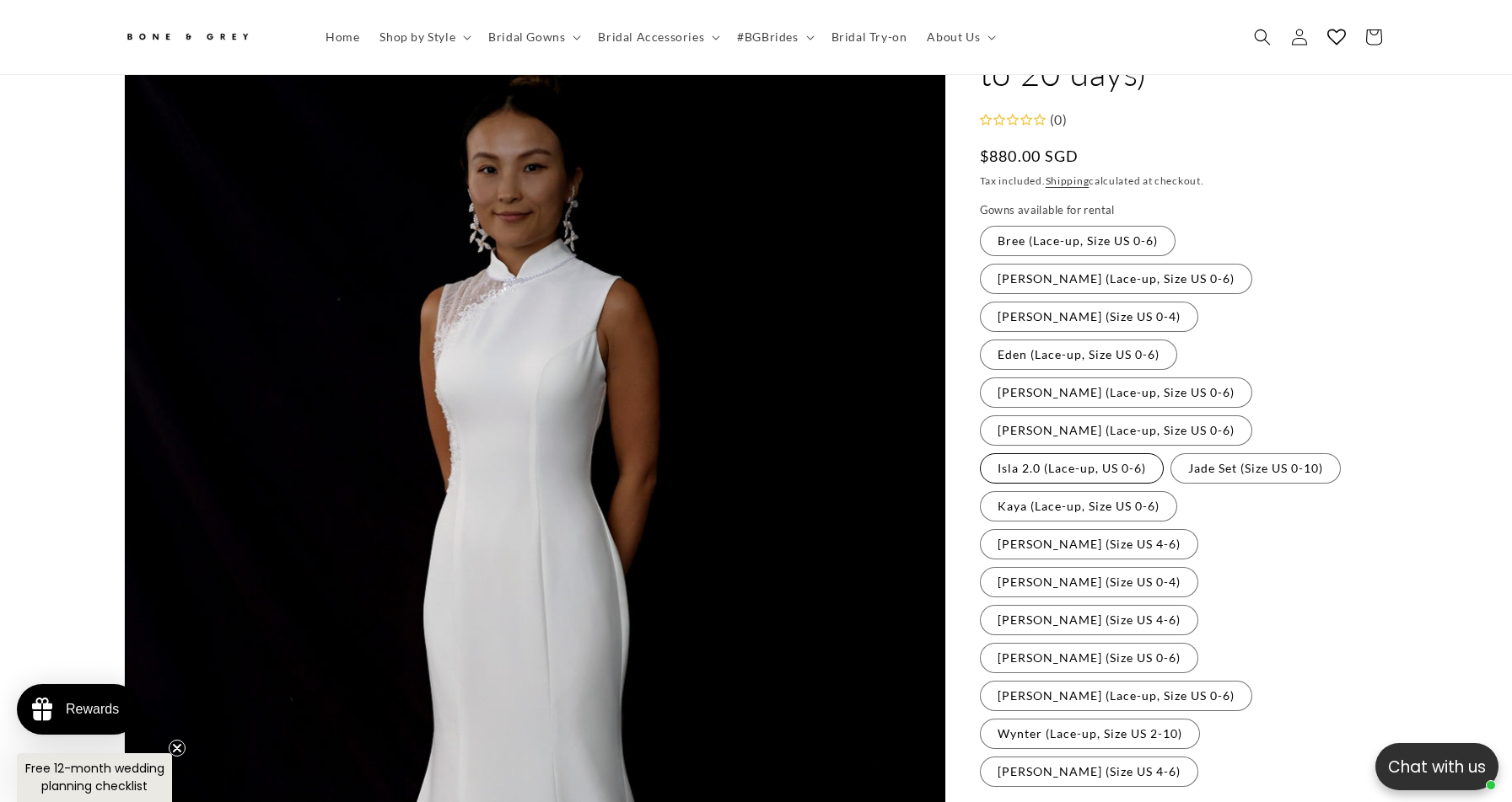
click at [1164, 453] on label "Isla 2.0 (Lace-up, US 0-6) Variant sold out or unavailable" at bounding box center [1072, 469] width 184 height 31
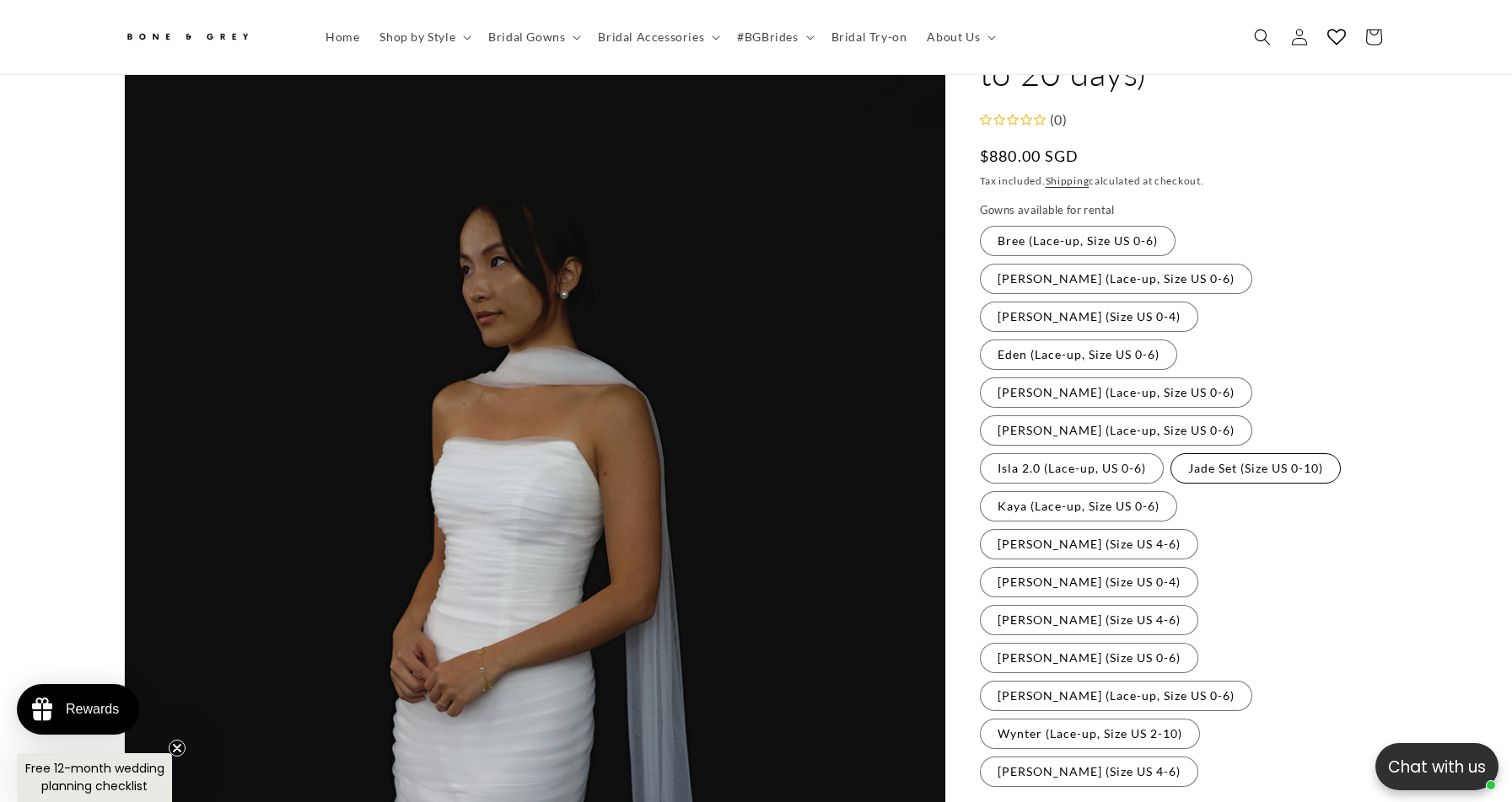
scroll to position [0, 463]
click at [1170, 453] on label "Jade Set (Size US 0-10) Variant sold out or unavailable" at bounding box center [1255, 469] width 170 height 31
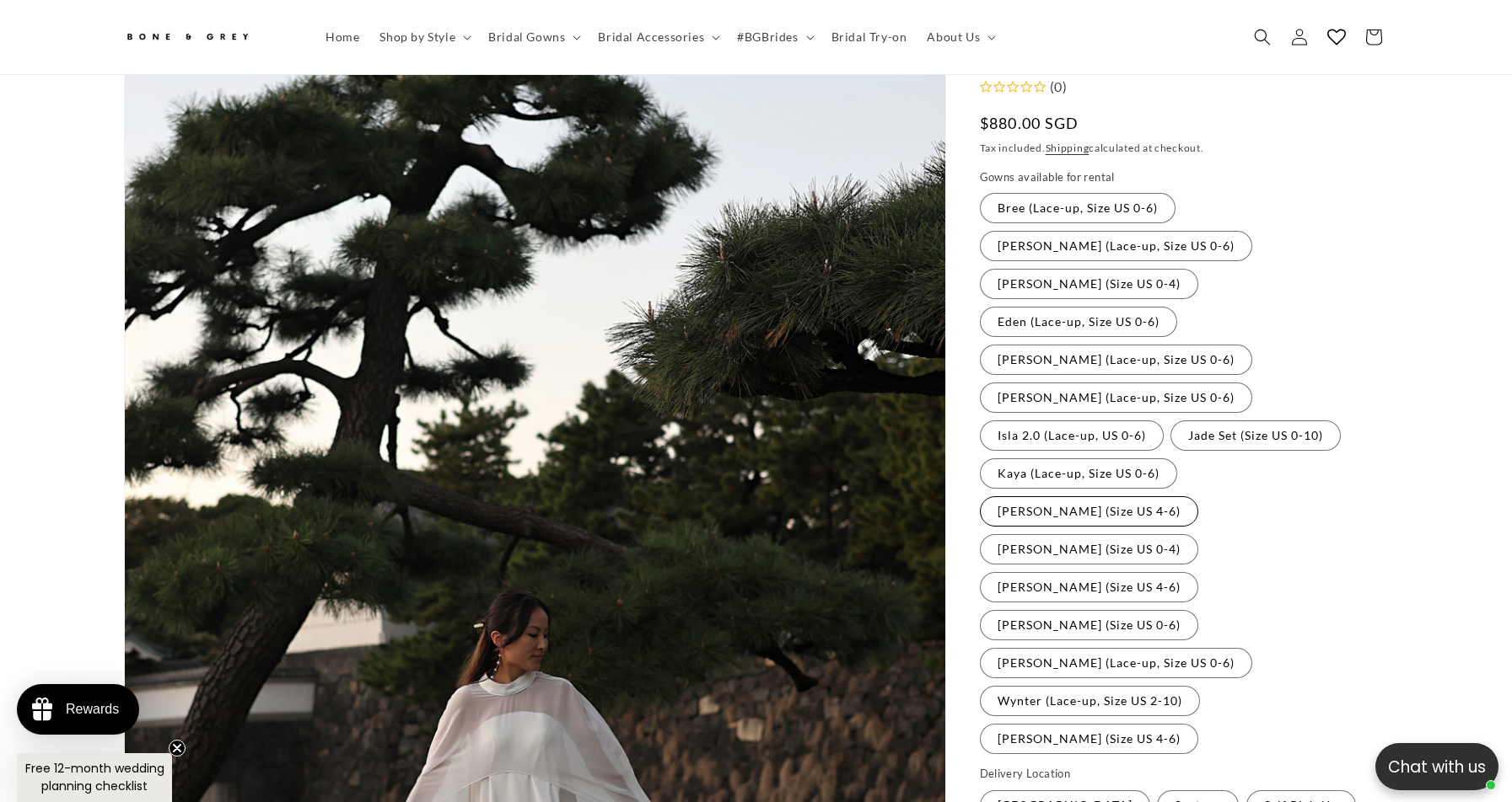
click at [1132, 497] on label "[PERSON_NAME] (Size US 4-6) Variant sold out or unavailable" at bounding box center [1089, 512] width 218 height 31
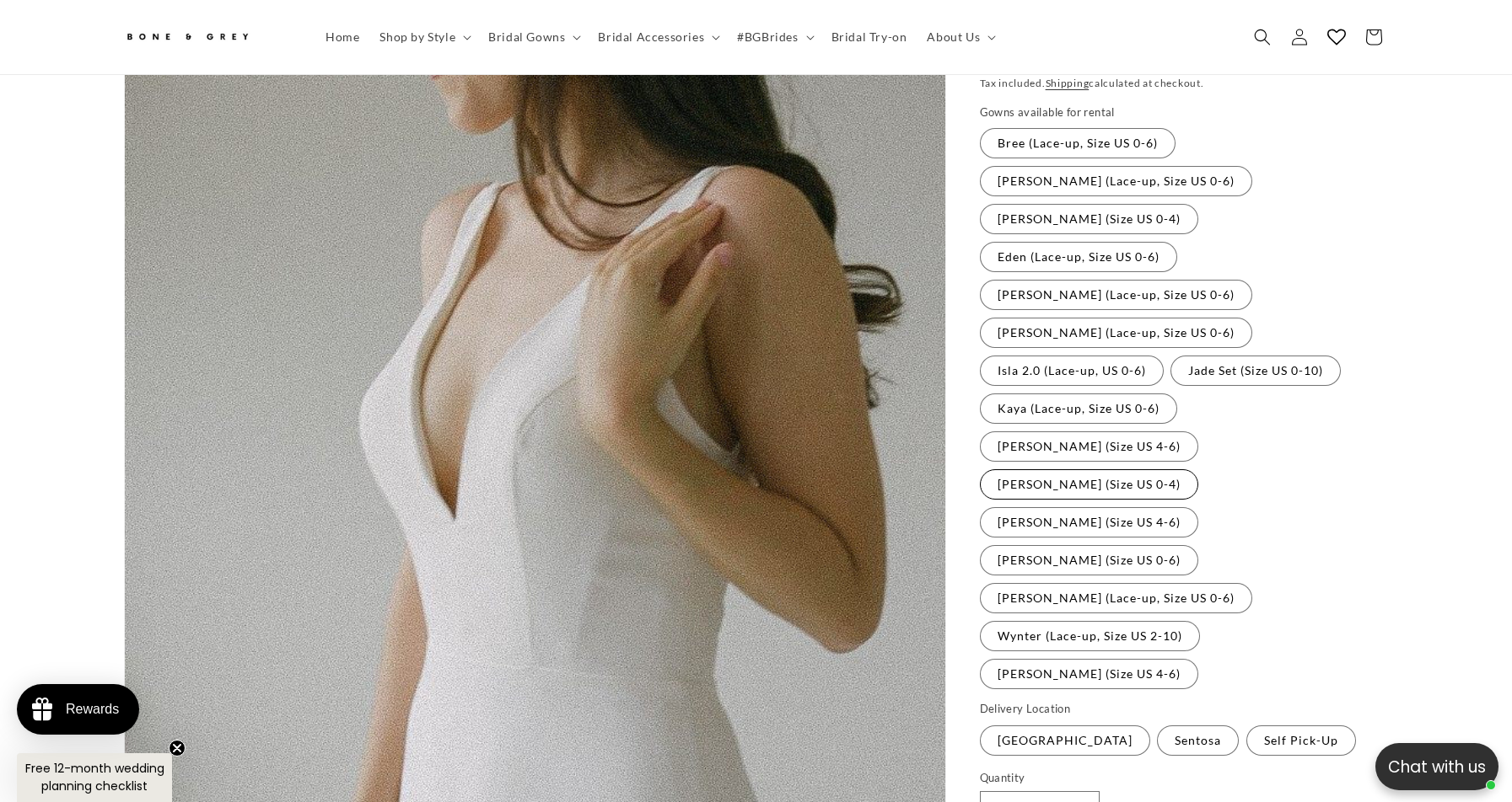
click at [1198, 469] on label "[PERSON_NAME] (Size US 0-4) Variant sold out or unavailable" at bounding box center [1089, 485] width 218 height 31
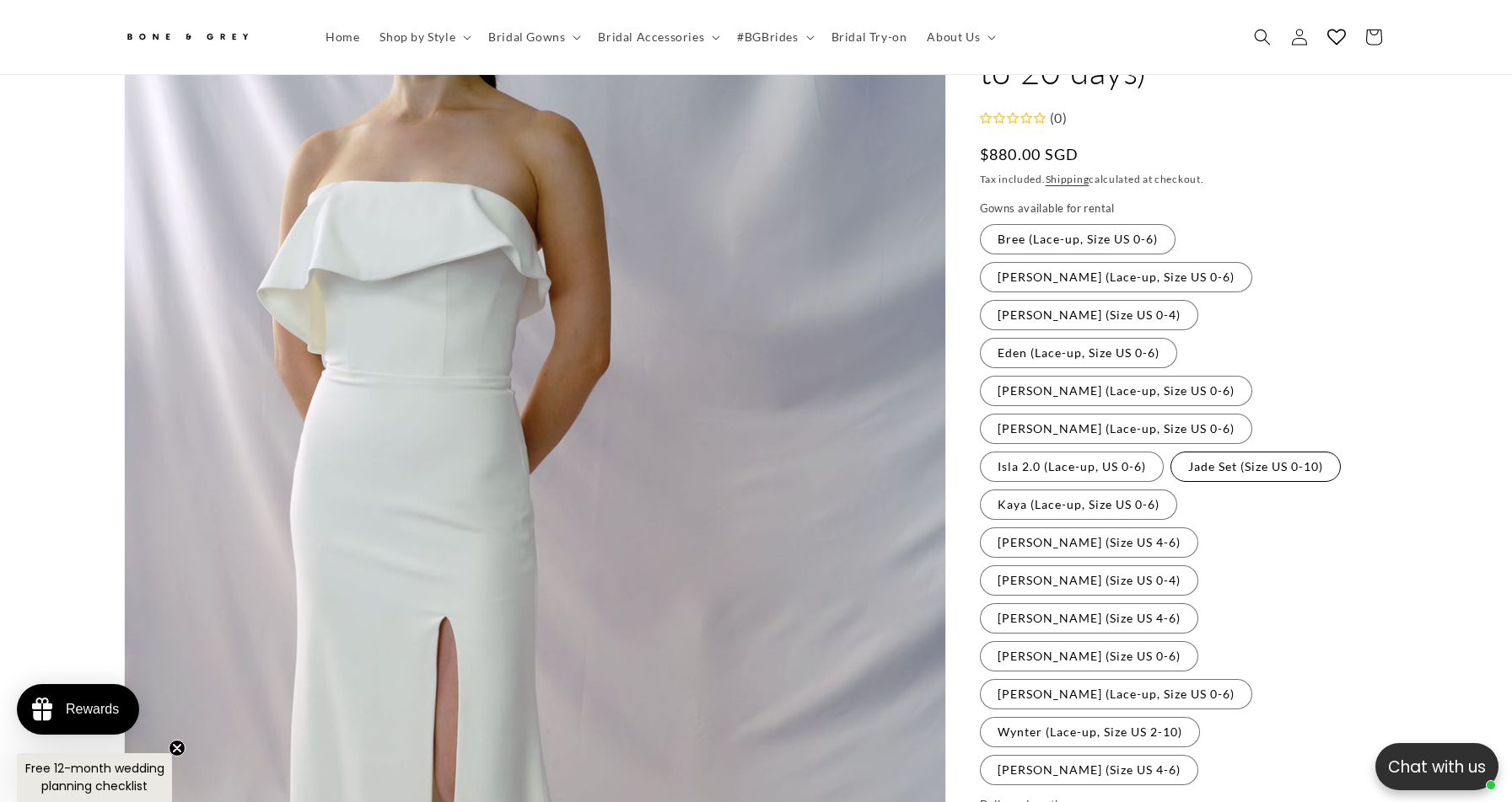
scroll to position [153, 0]
drag, startPoint x: 1097, startPoint y: 496, endPoint x: 1105, endPoint y: 495, distance: 8.1
click at [1097, 605] on label "[PERSON_NAME] (Size US 4-6) Variant sold out or unavailable" at bounding box center [1089, 620] width 218 height 31
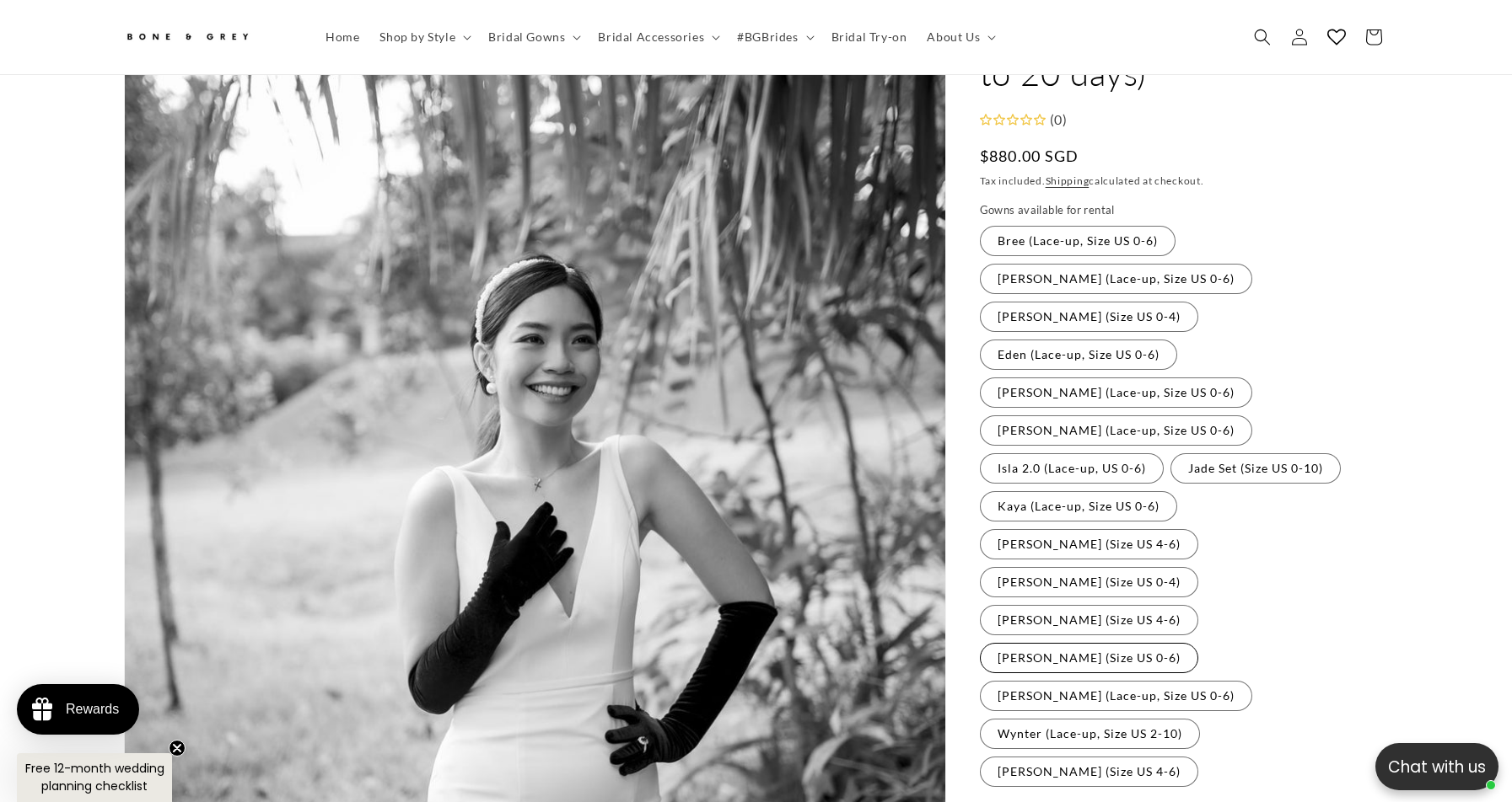
scroll to position [0, 928]
click at [1198, 643] on label "[PERSON_NAME] (Size US 0-6) Variant sold out or unavailable" at bounding box center [1089, 659] width 218 height 31
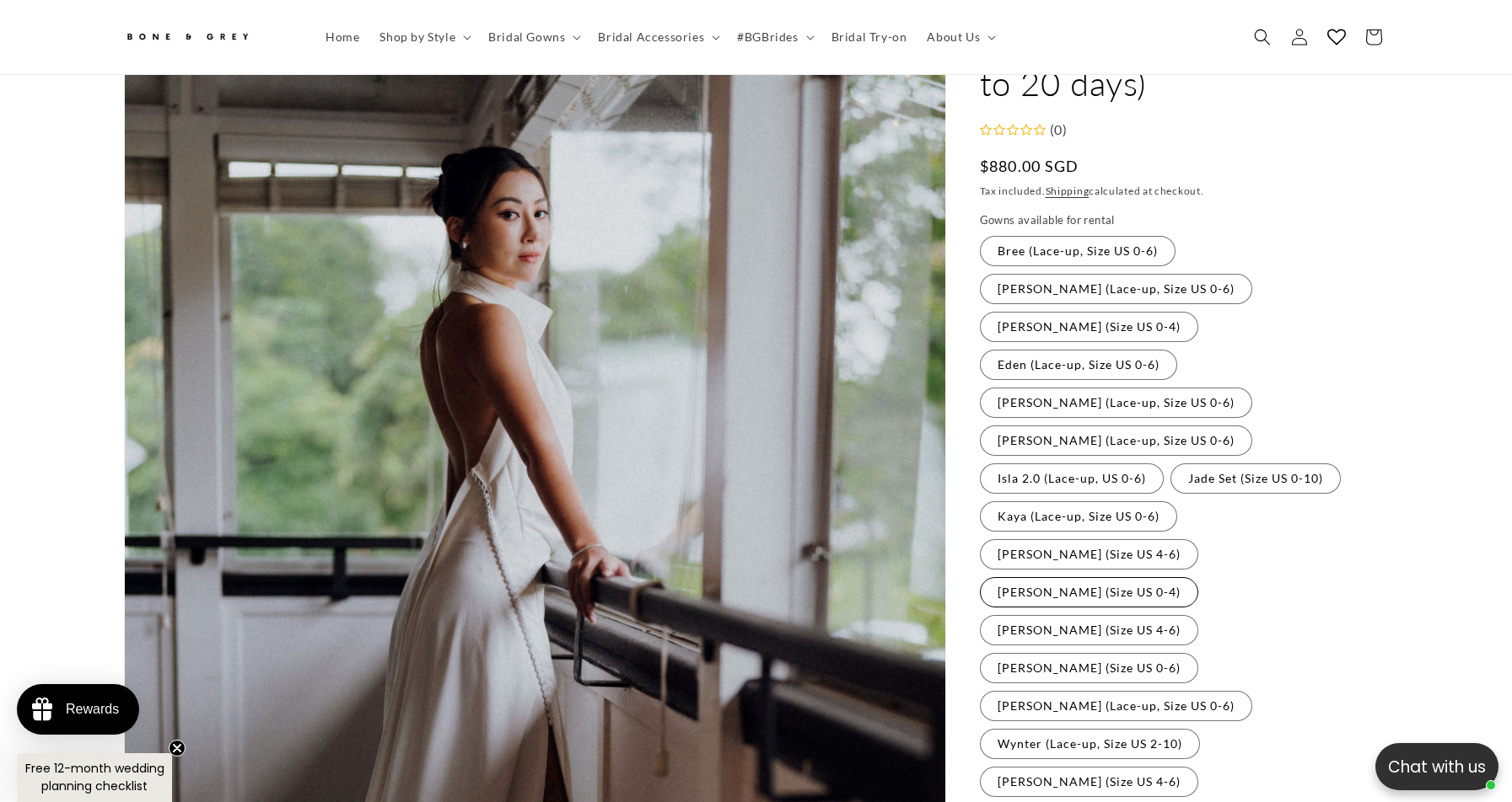
click at [1198, 578] on label "[PERSON_NAME] (Size US 0-4) Variant sold out or unavailable" at bounding box center [1089, 593] width 218 height 31
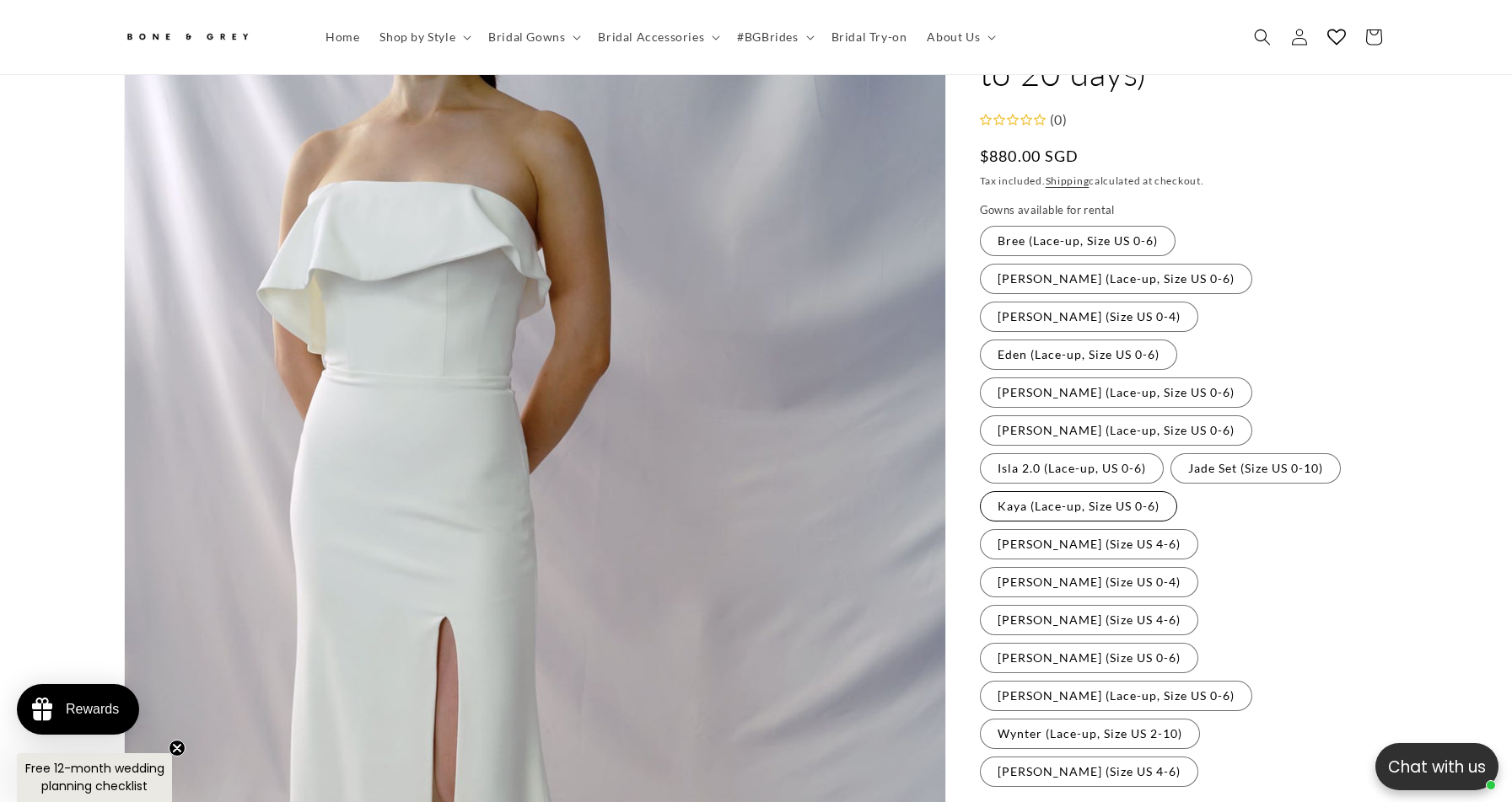
click at [1178, 491] on label "Kaya (Lace-up, Size US 0-6) Variant sold out or unavailable" at bounding box center [1078, 506] width 197 height 31
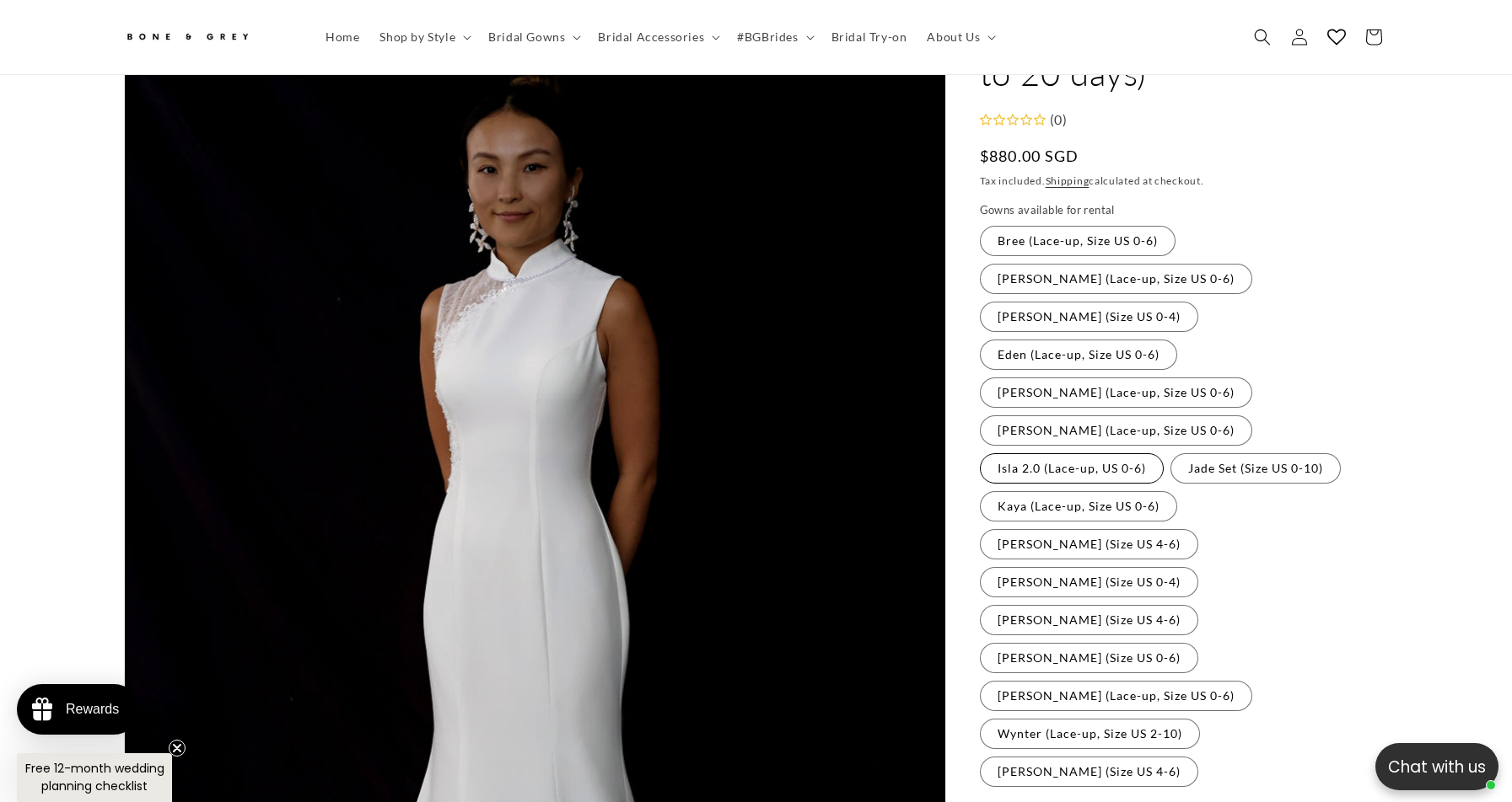
click at [1164, 453] on label "Isla 2.0 (Lace-up, US 0-6) Variant sold out or unavailable" at bounding box center [1072, 469] width 184 height 31
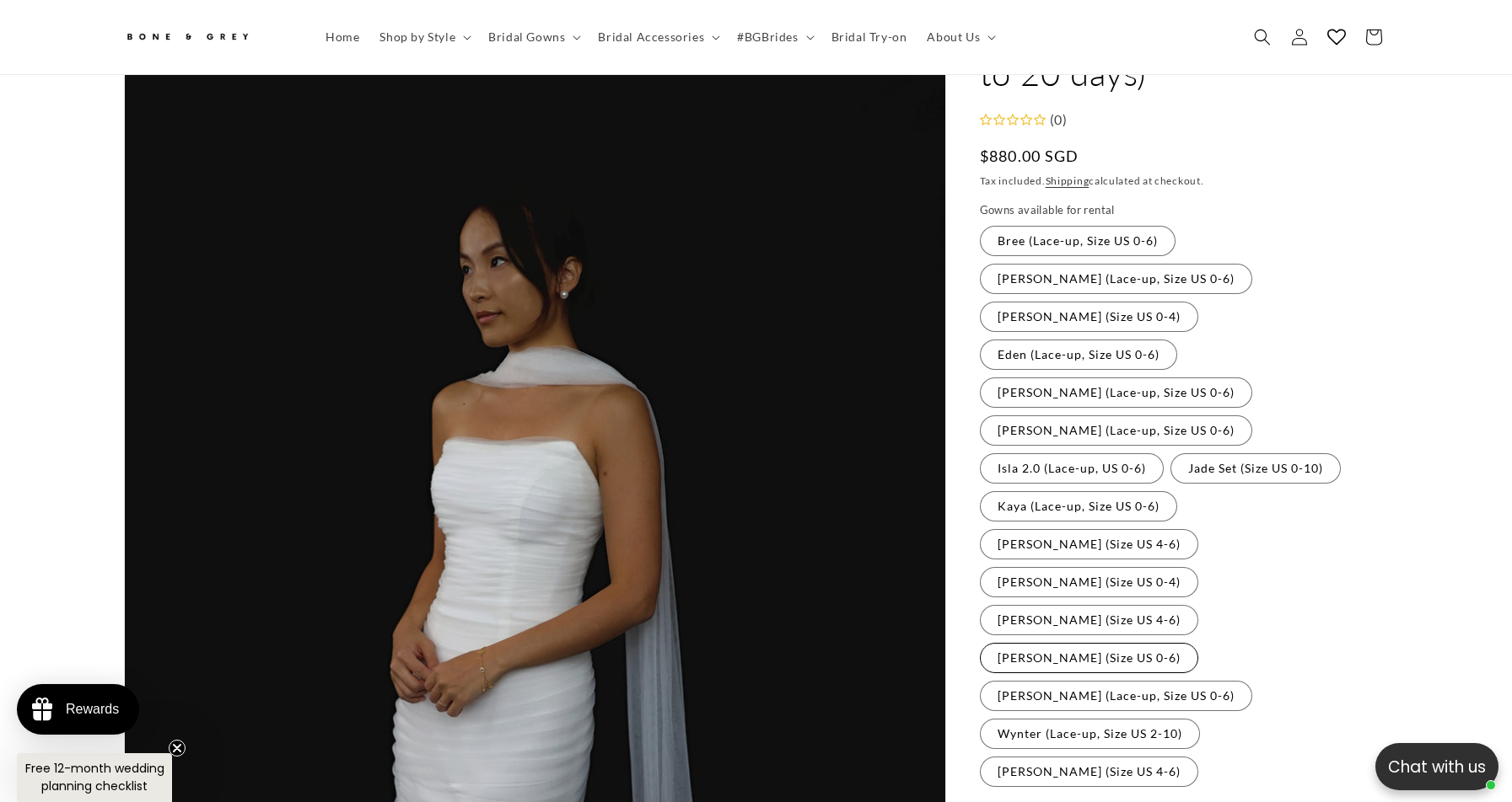
click at [1198, 643] on label "[PERSON_NAME] (Size US 0-6) Variant sold out or unavailable" at bounding box center [1089, 659] width 218 height 31
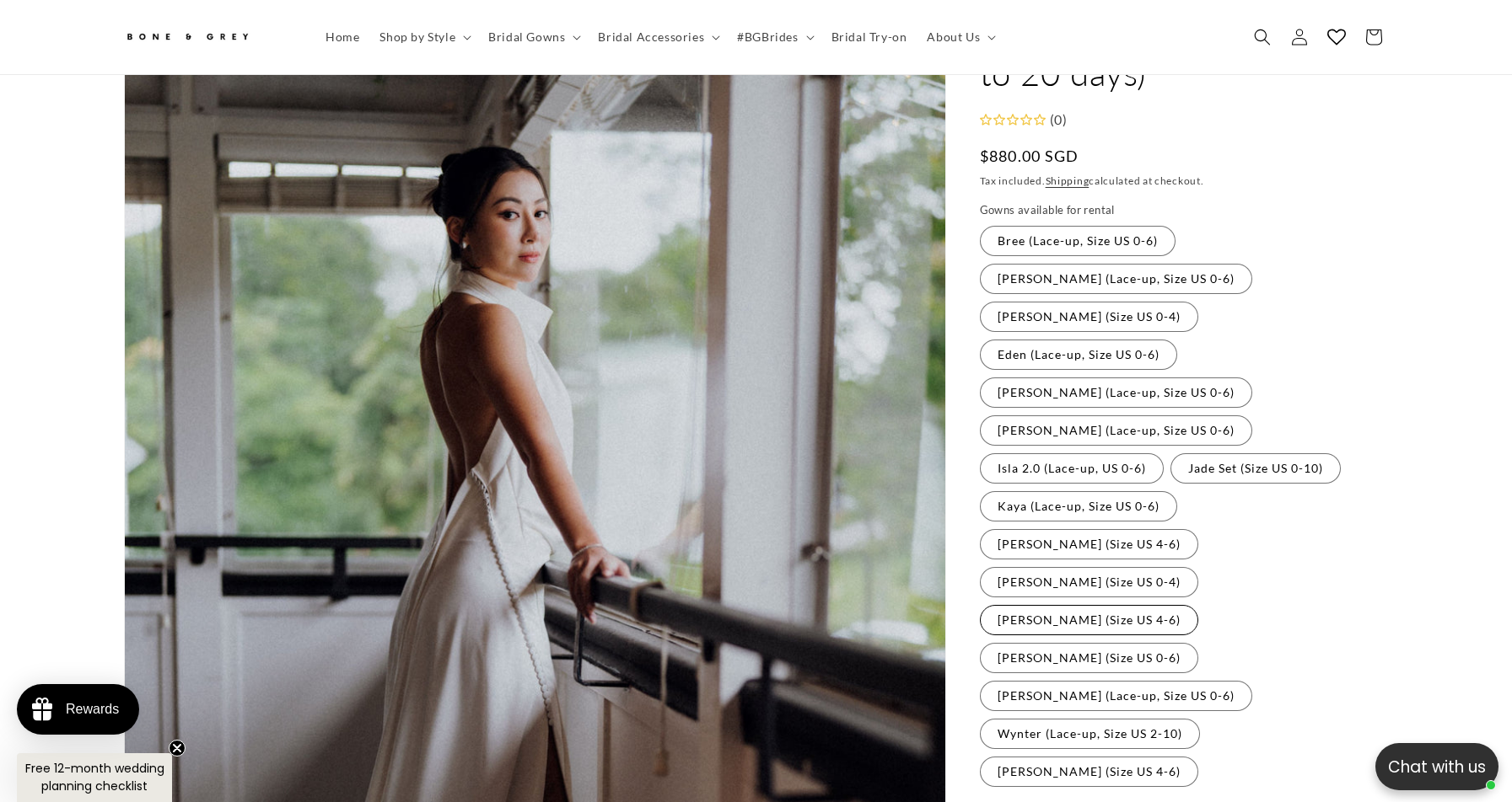
click at [1085, 605] on label "[PERSON_NAME] (Size US 4-6) Variant sold out or unavailable" at bounding box center [1089, 620] width 218 height 31
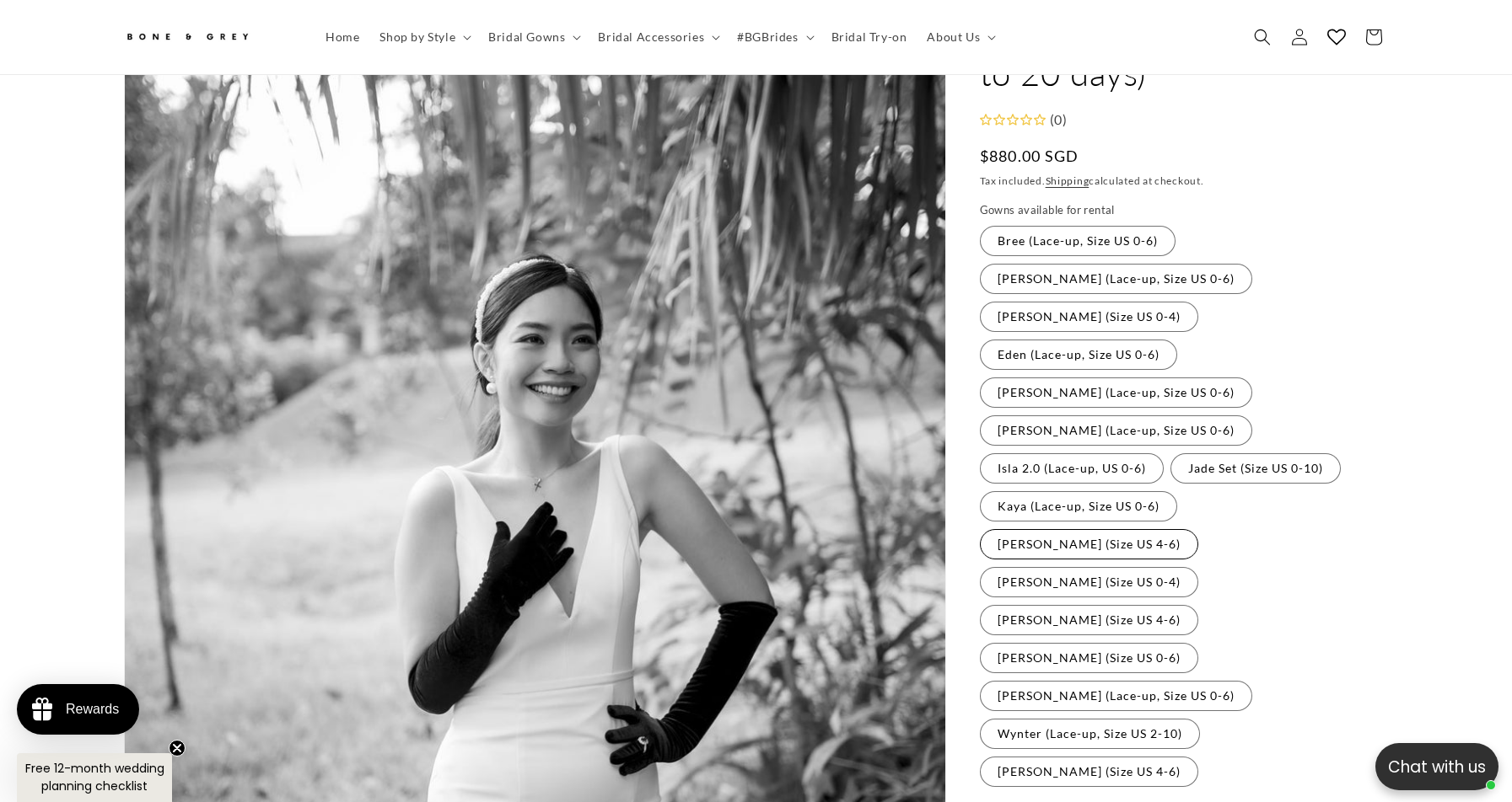
click at [1070, 529] on label "[PERSON_NAME] (Size US 4-6) Variant sold out or unavailable" at bounding box center [1089, 544] width 218 height 31
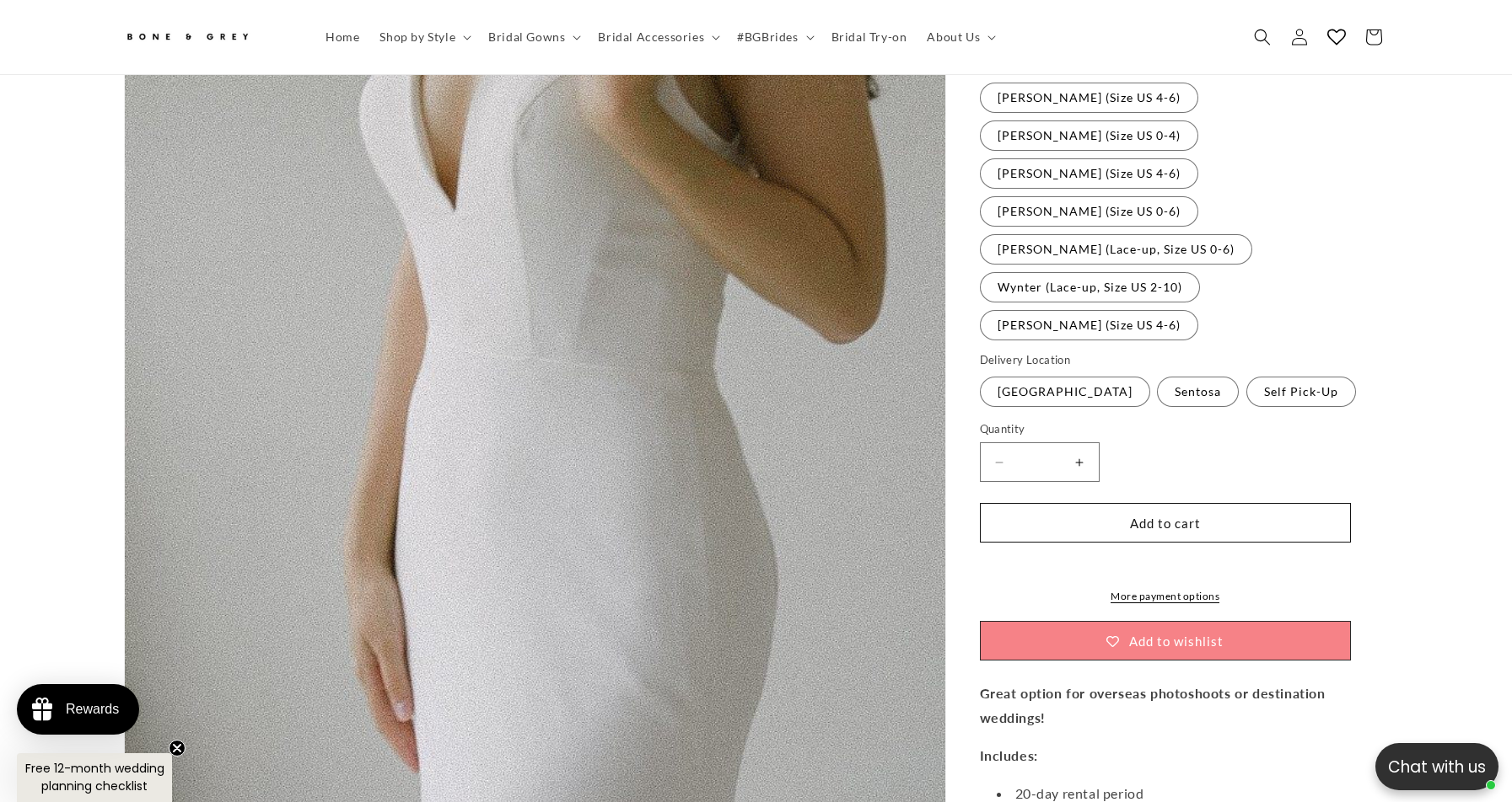
scroll to position [0, 463]
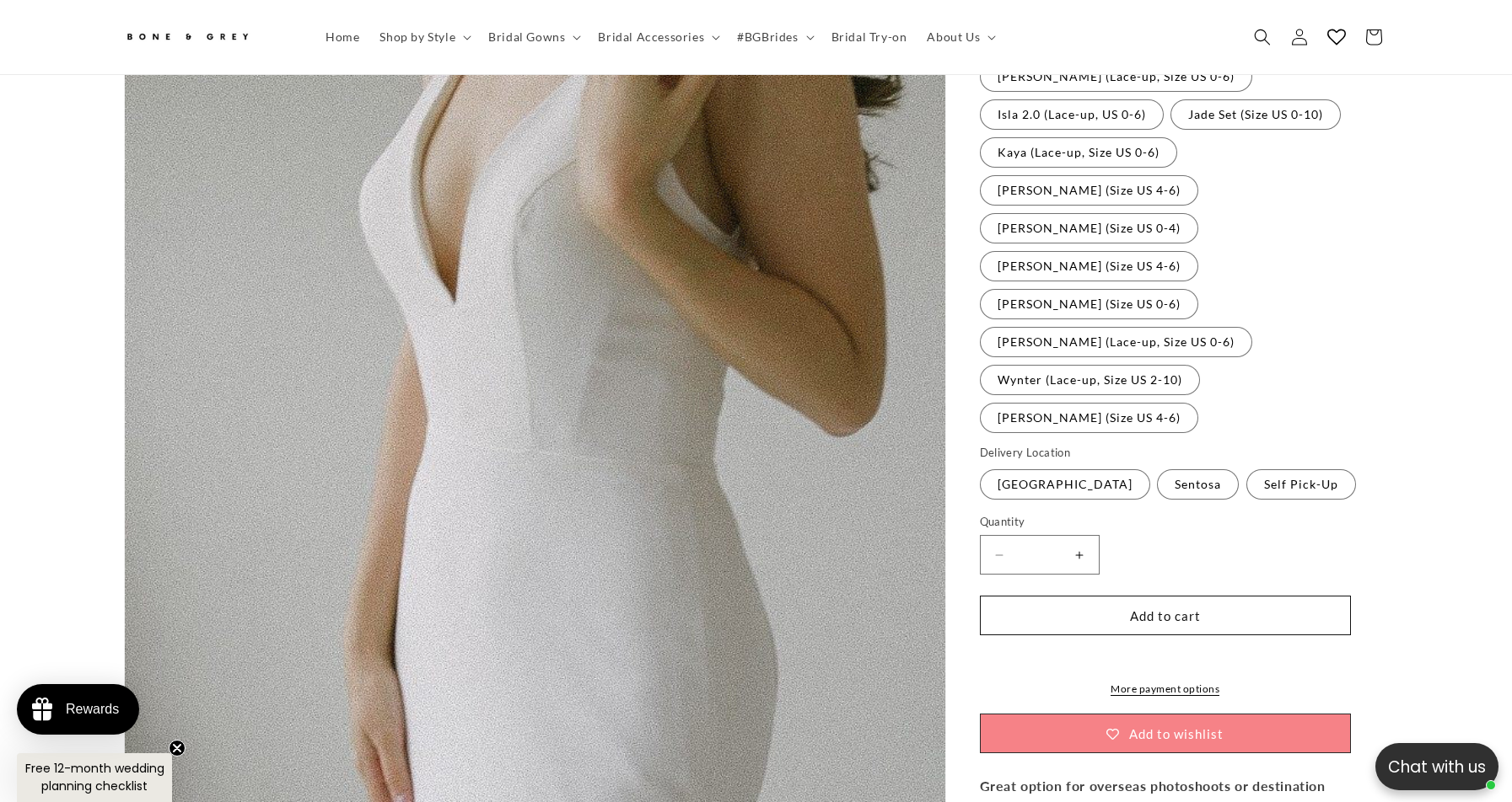
click at [1065, 327] on label "[PERSON_NAME] (Lace-up, Size US 0-6) Variant sold out or unavailable" at bounding box center [1116, 342] width 272 height 31
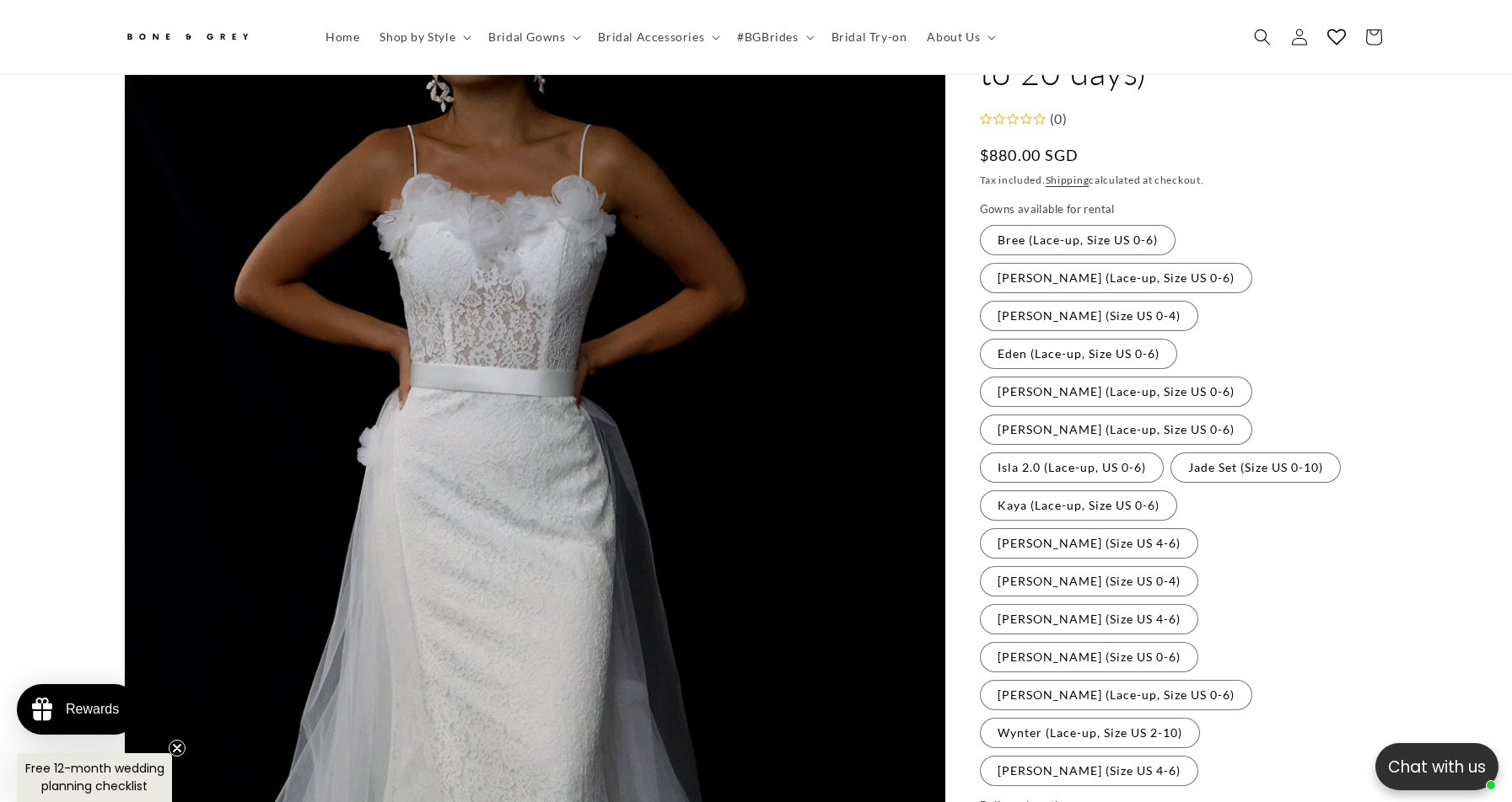
scroll to position [153, 0]
click at [1166, 554] on fieldset "Gowns available for rental Bree (Lace-up, Size US 0-6) Variant sold out or unav…" at bounding box center [1185, 496] width 409 height 588
click at [1165, 719] on label "Wynter (Lace-up, Size US 2-10) Variant sold out or unavailable" at bounding box center [1090, 734] width 220 height 31
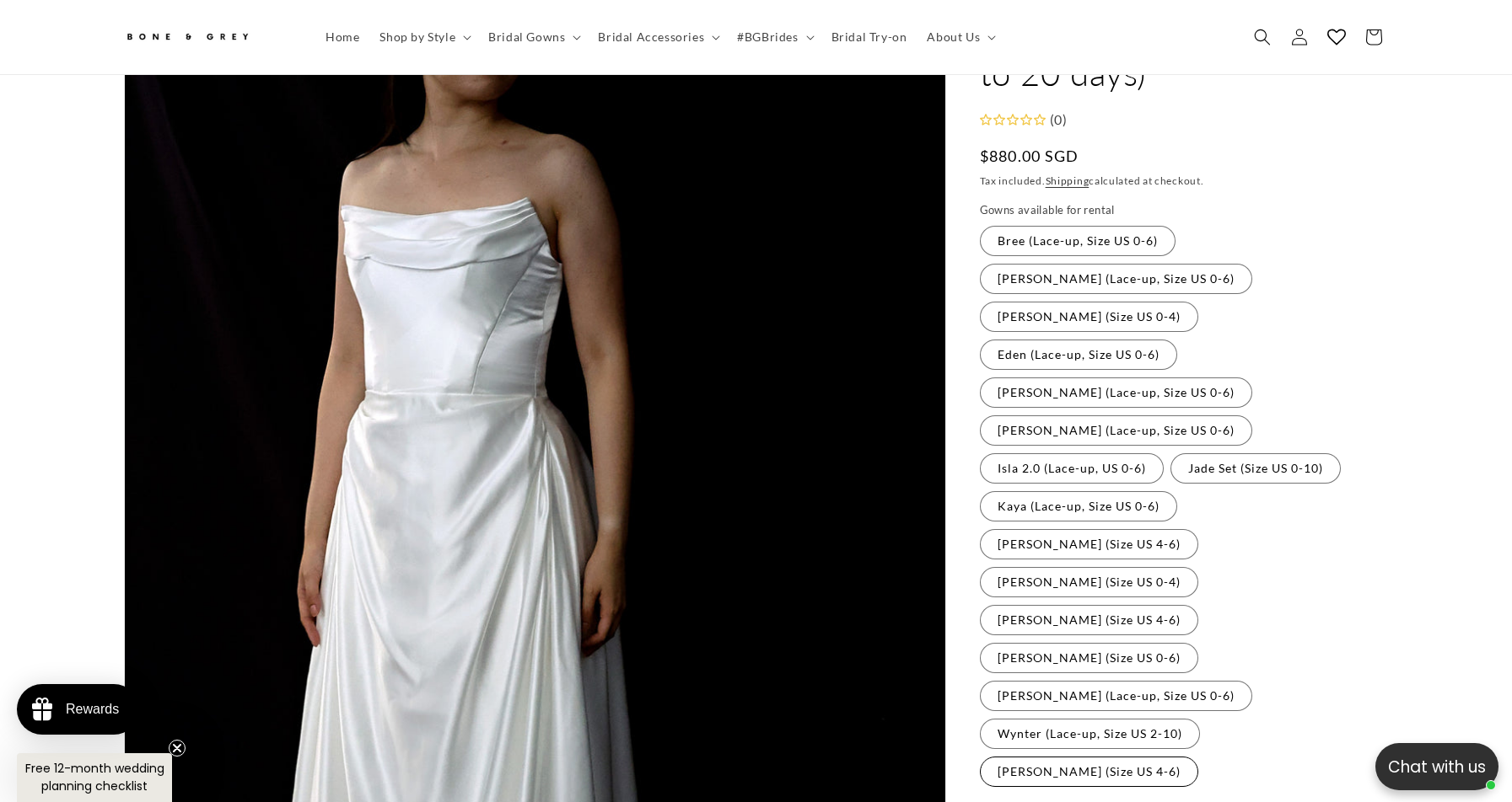
click at [1198, 757] on label "[PERSON_NAME] (Size US 4-6) Variant sold out or unavailable" at bounding box center [1089, 772] width 218 height 31
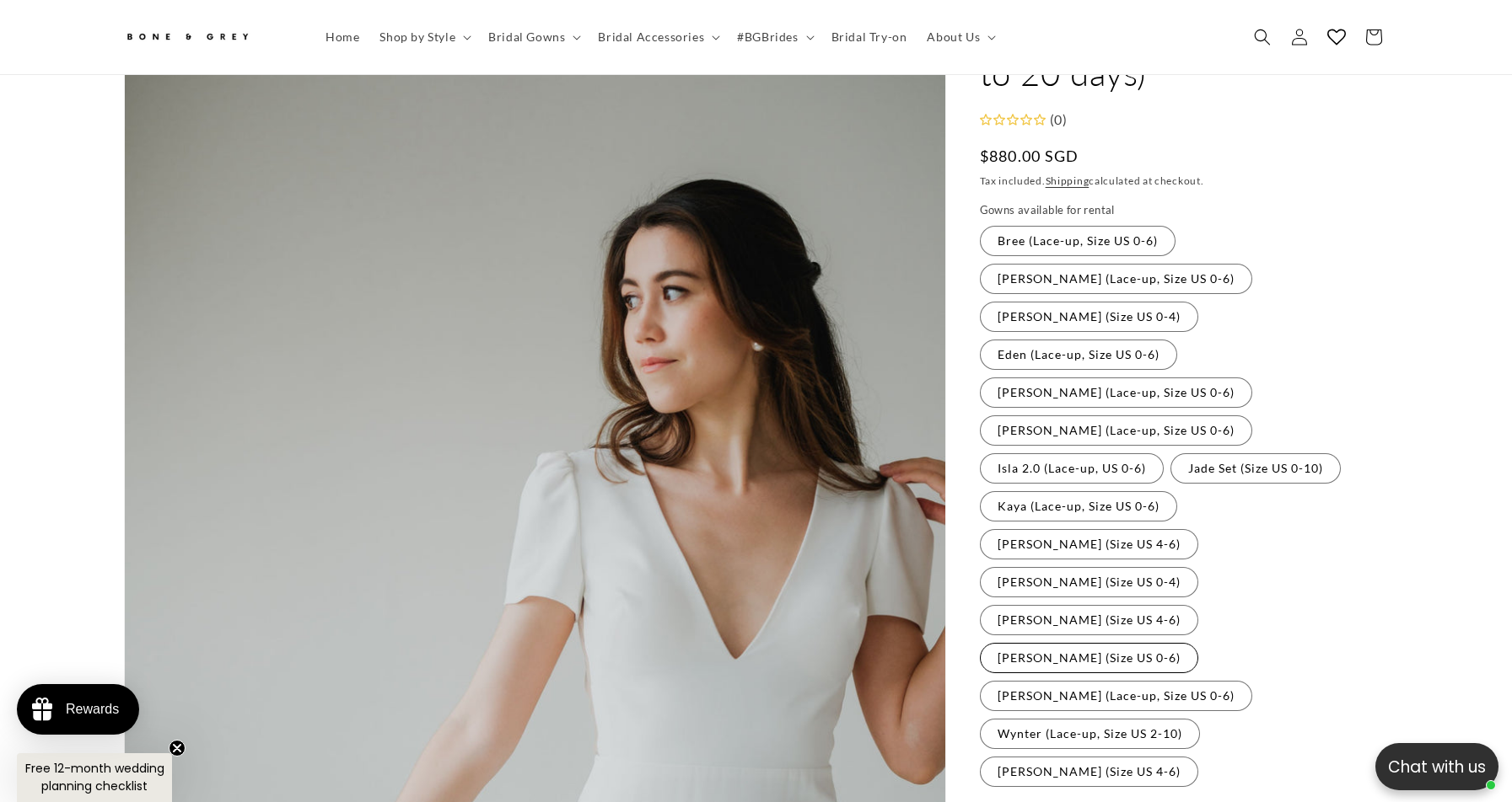
click at [1198, 643] on label "[PERSON_NAME] (Size US 0-6) Variant sold out or unavailable" at bounding box center [1089, 659] width 218 height 31
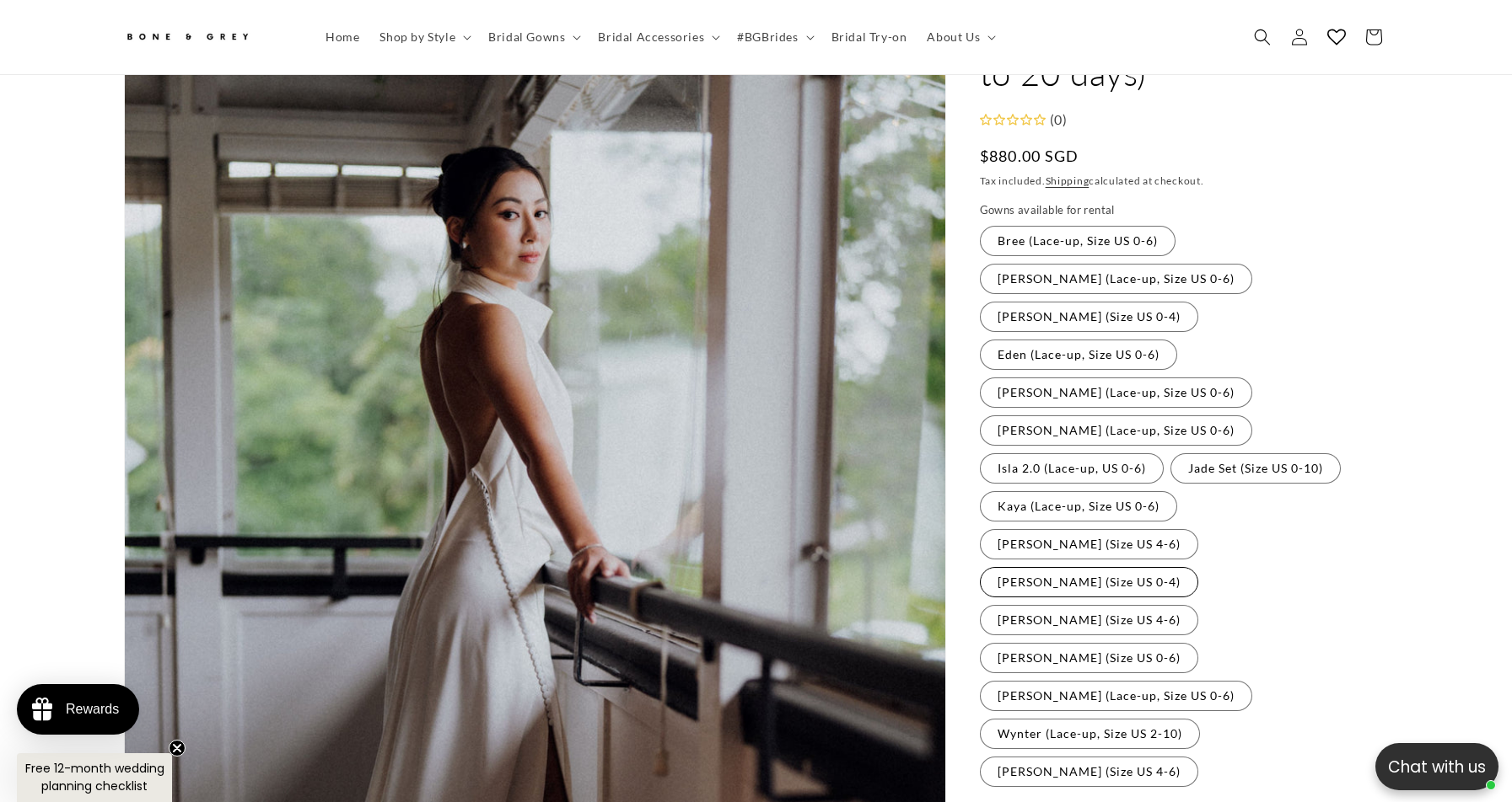
click at [1198, 567] on label "[PERSON_NAME] (Size US 0-4) Variant sold out or unavailable" at bounding box center [1089, 582] width 218 height 31
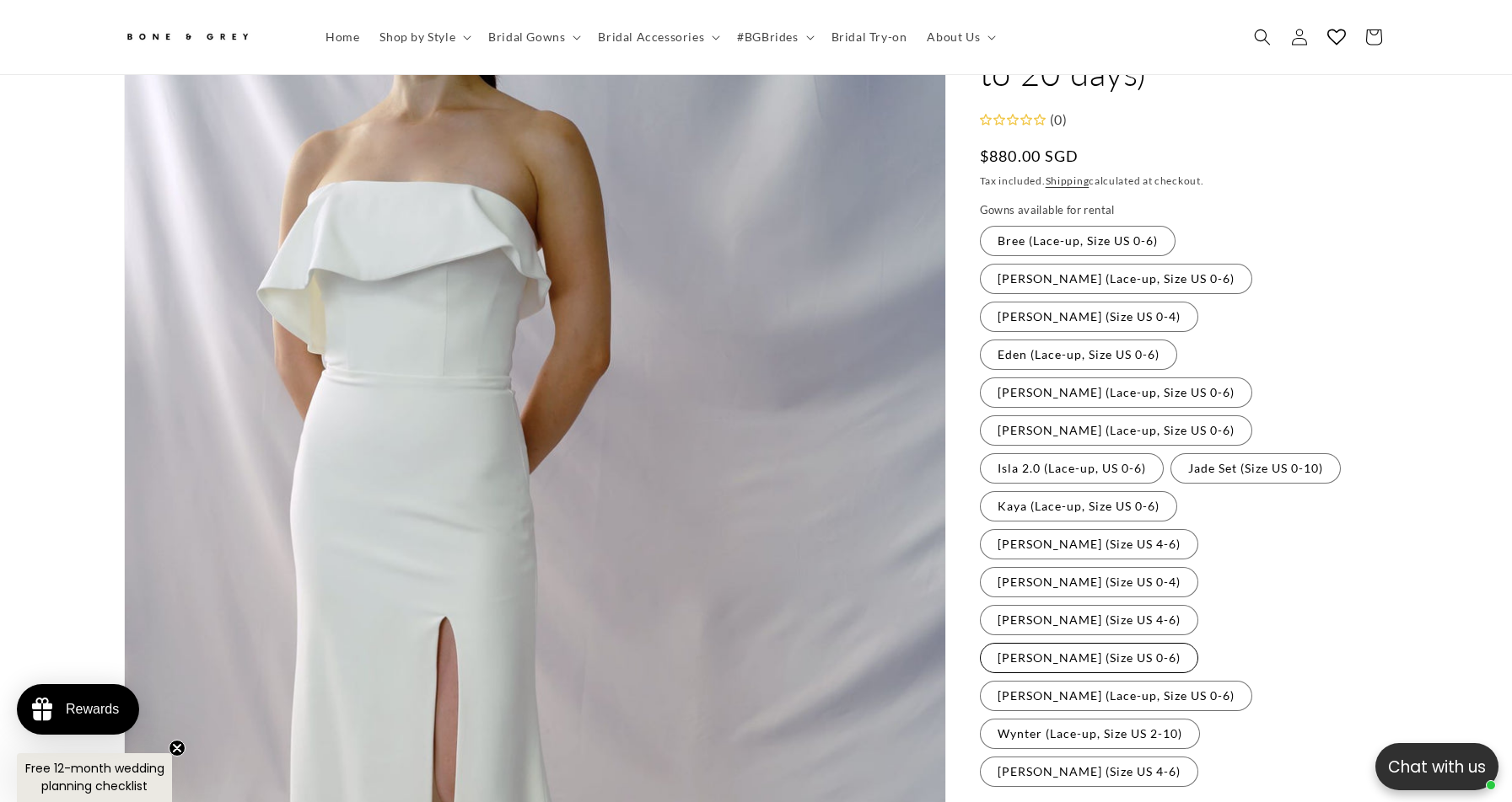
scroll to position [0, 928]
click at [1198, 643] on label "[PERSON_NAME] (Size US 0-6) Variant sold out or unavailable" at bounding box center [1089, 659] width 218 height 31
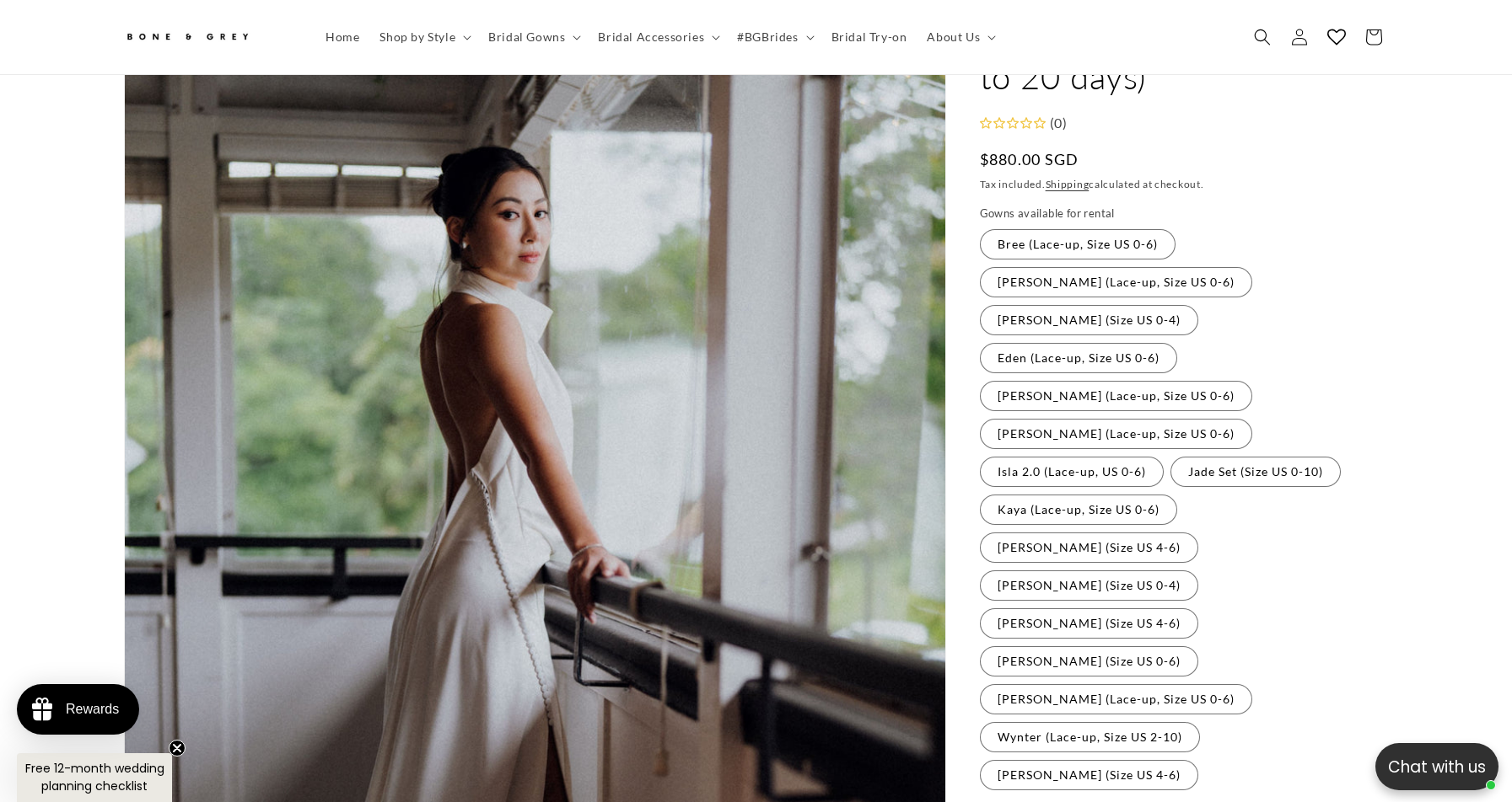
scroll to position [133, 0]
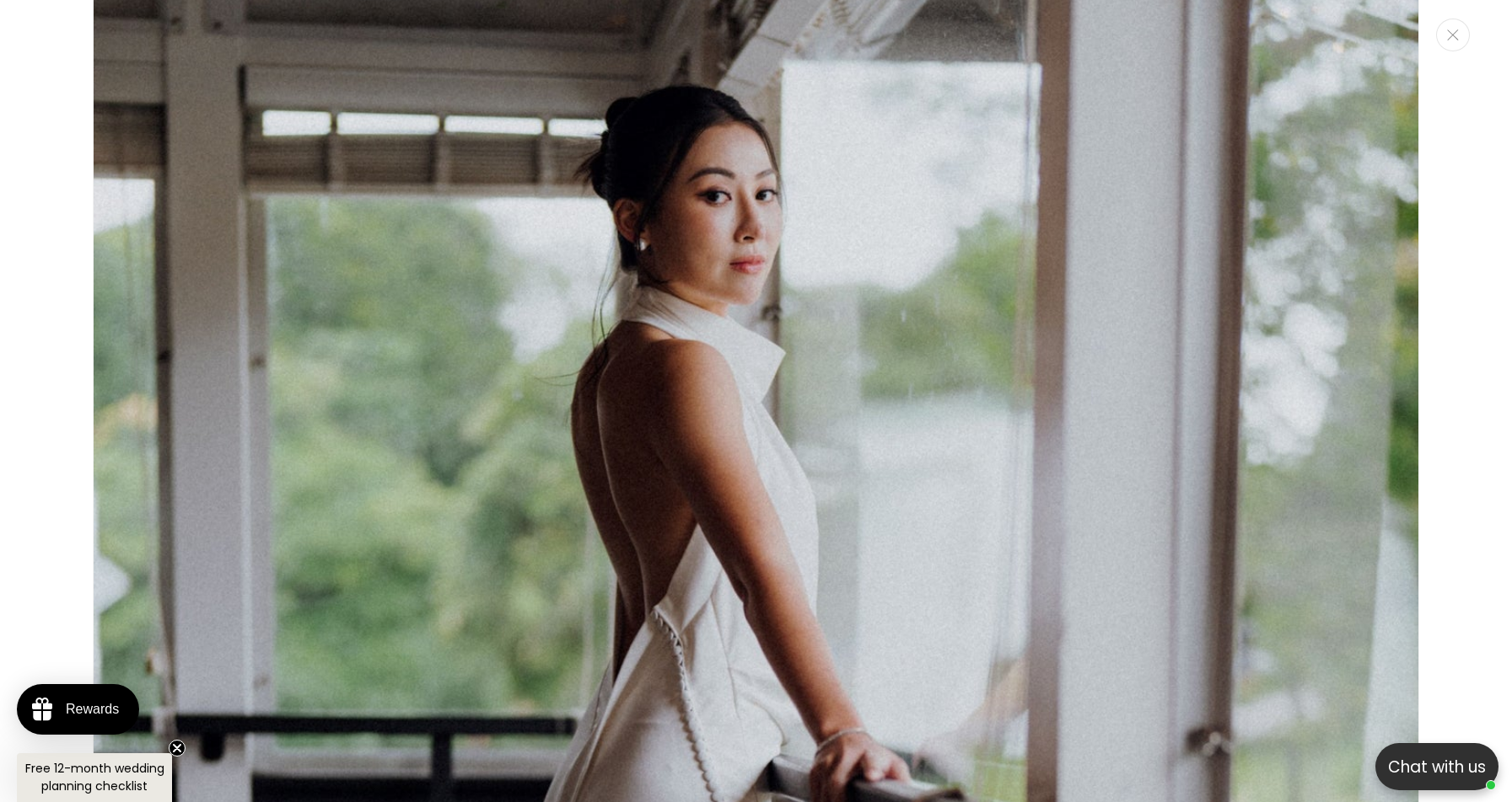
scroll to position [0, 0]
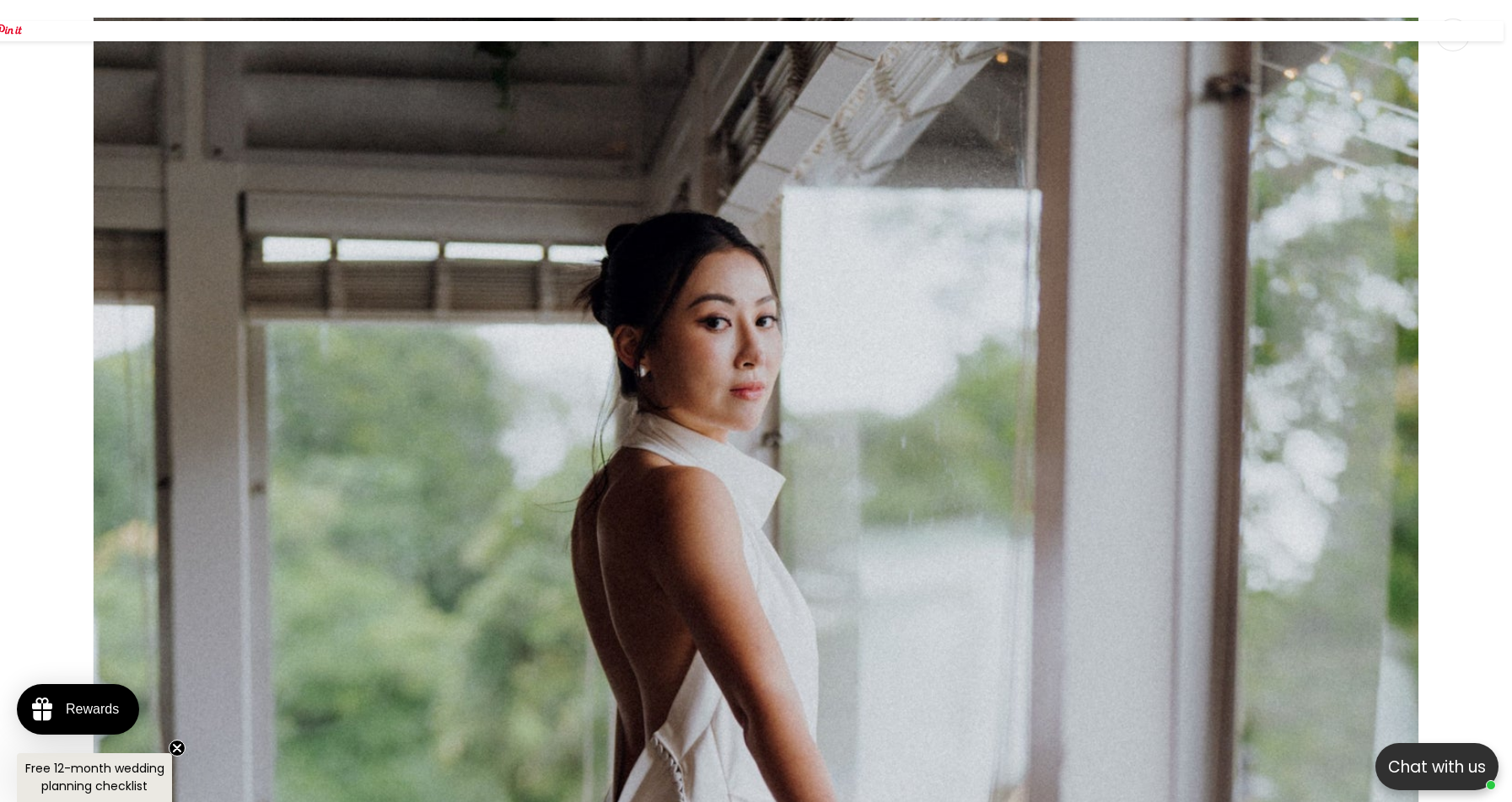
click at [1458, 189] on div "Media gallery" at bounding box center [756, 401] width 1512 height 802
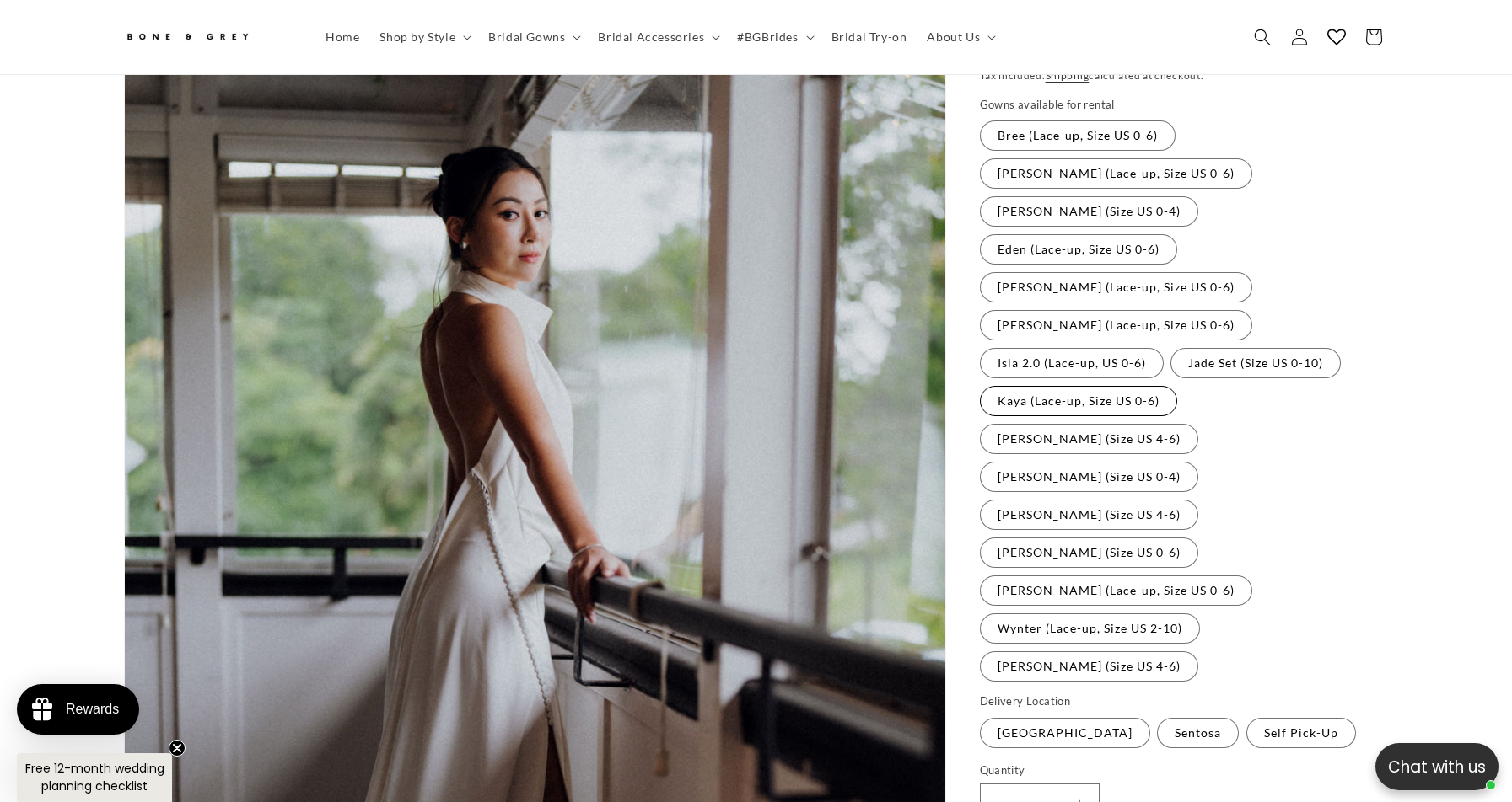
click at [1178, 386] on label "Kaya (Lace-up, Size US 0-6) Variant sold out or unavailable" at bounding box center [1078, 401] width 197 height 31
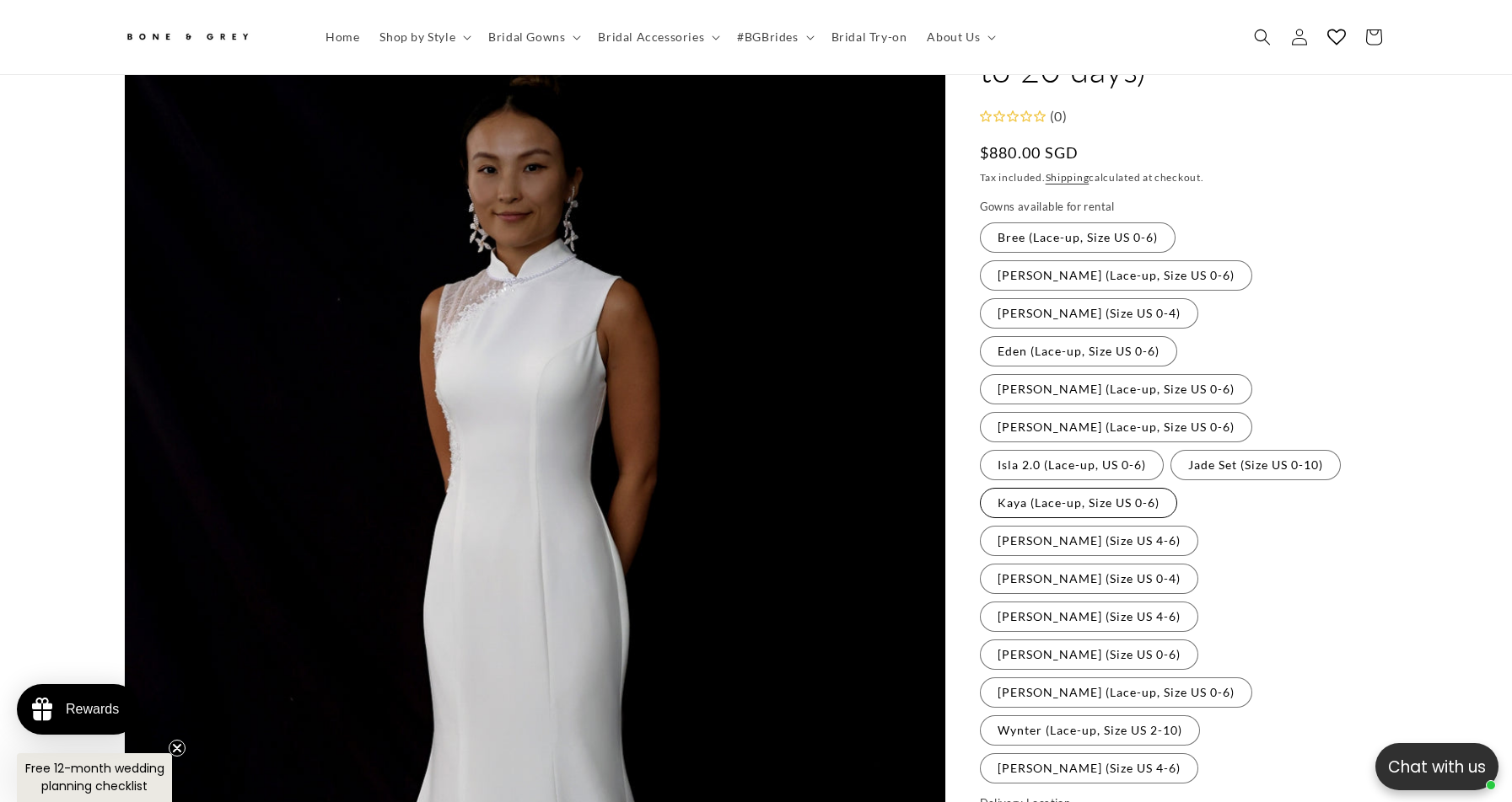
scroll to position [153, 0]
click at [1164, 453] on label "Isla 2.0 (Lace-up, US 0-6) Variant sold out or unavailable" at bounding box center [1072, 469] width 184 height 31
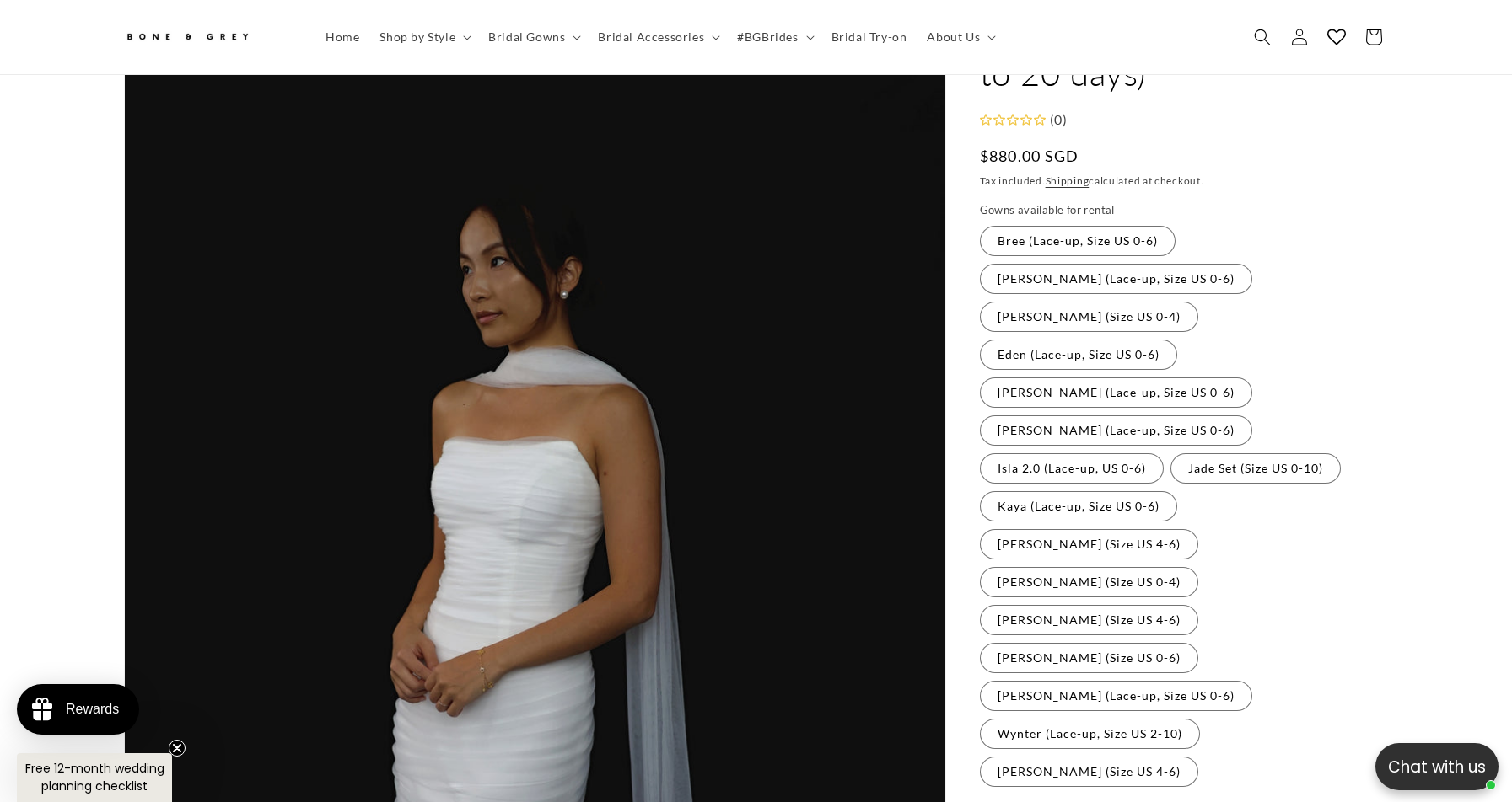
scroll to position [0, 928]
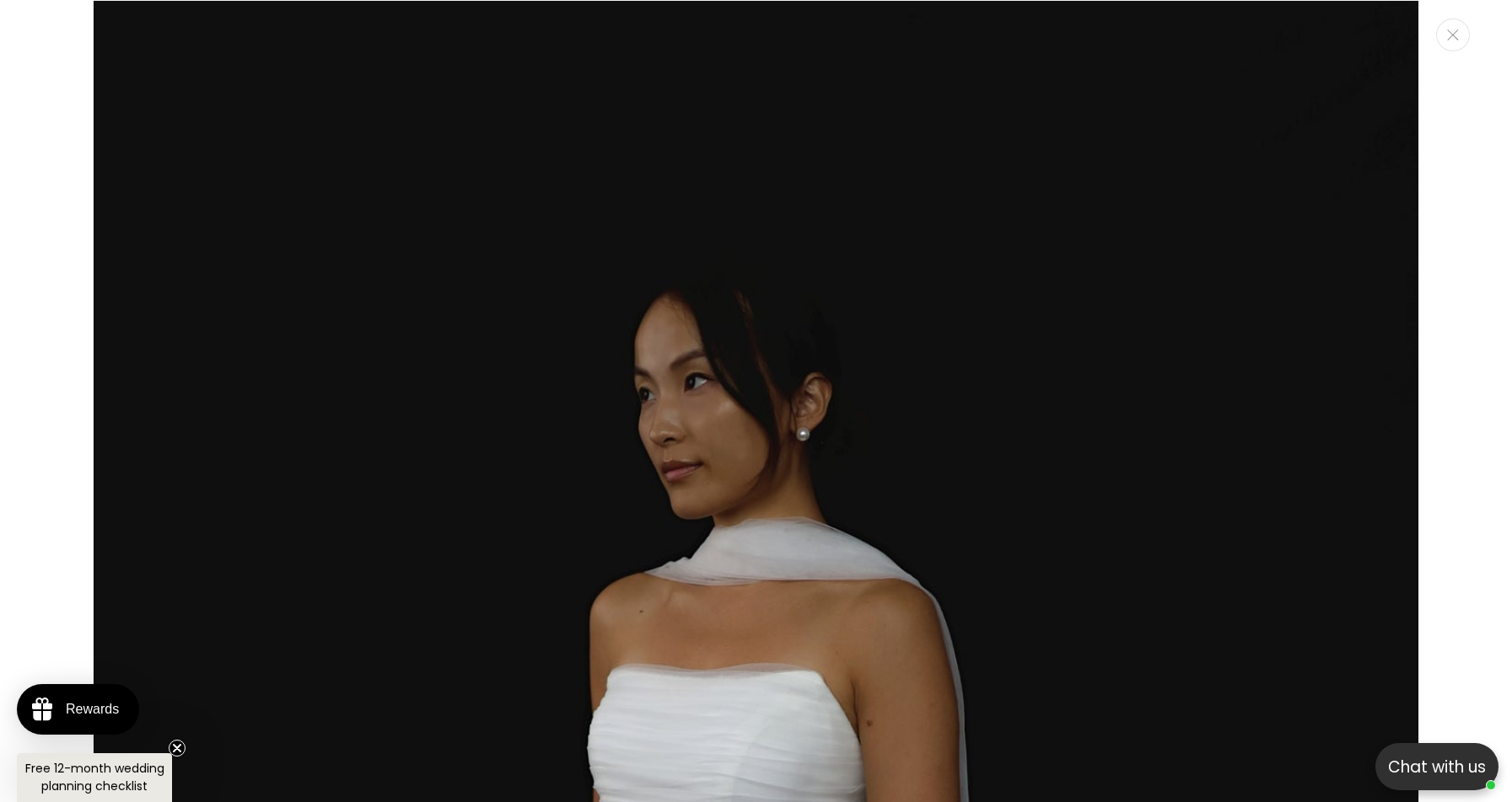
scroll to position [0, 463]
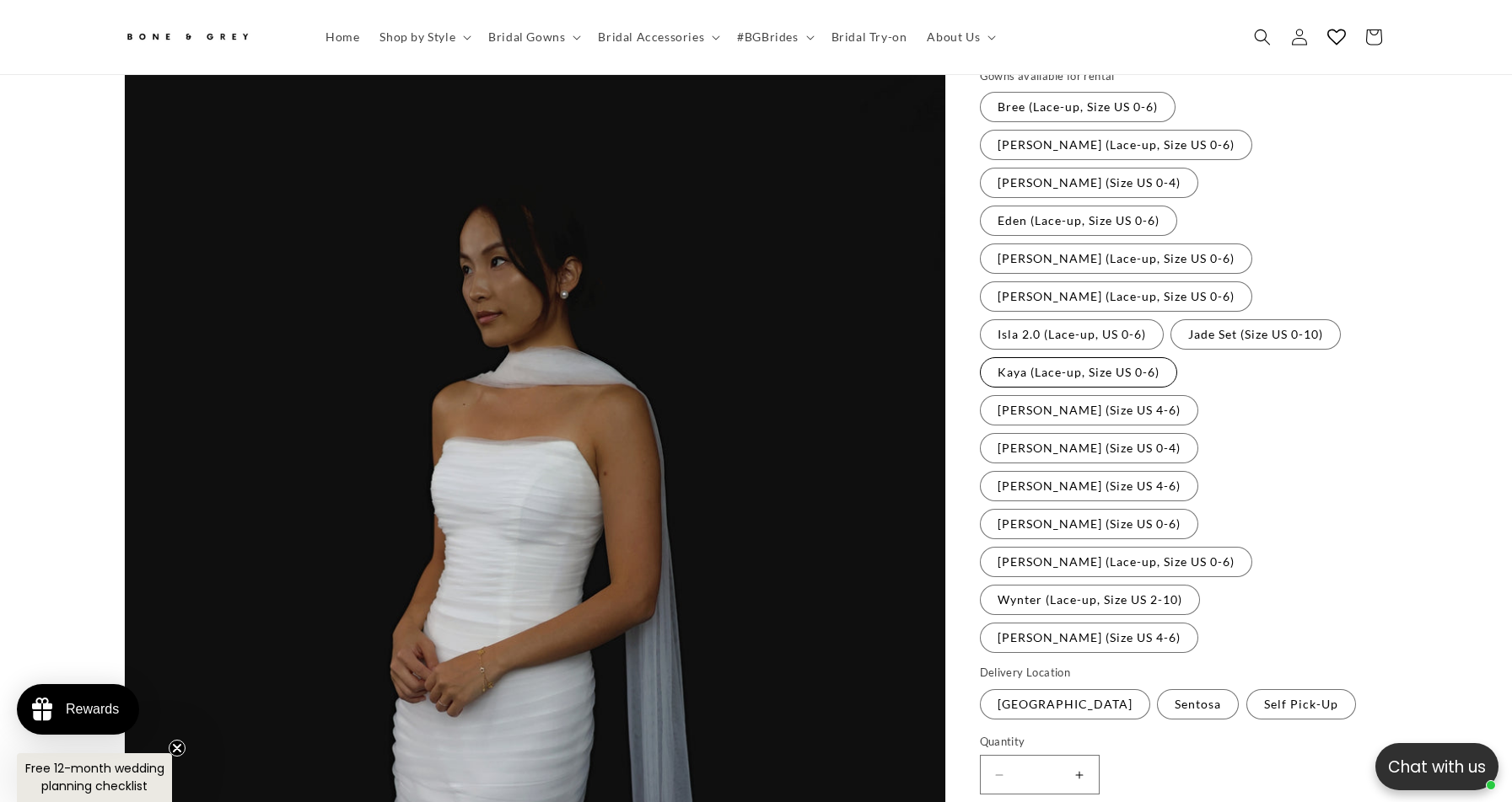
click at [1178, 358] on label "Kaya (Lace-up, Size US 0-6) Variant sold out or unavailable" at bounding box center [1078, 373] width 197 height 31
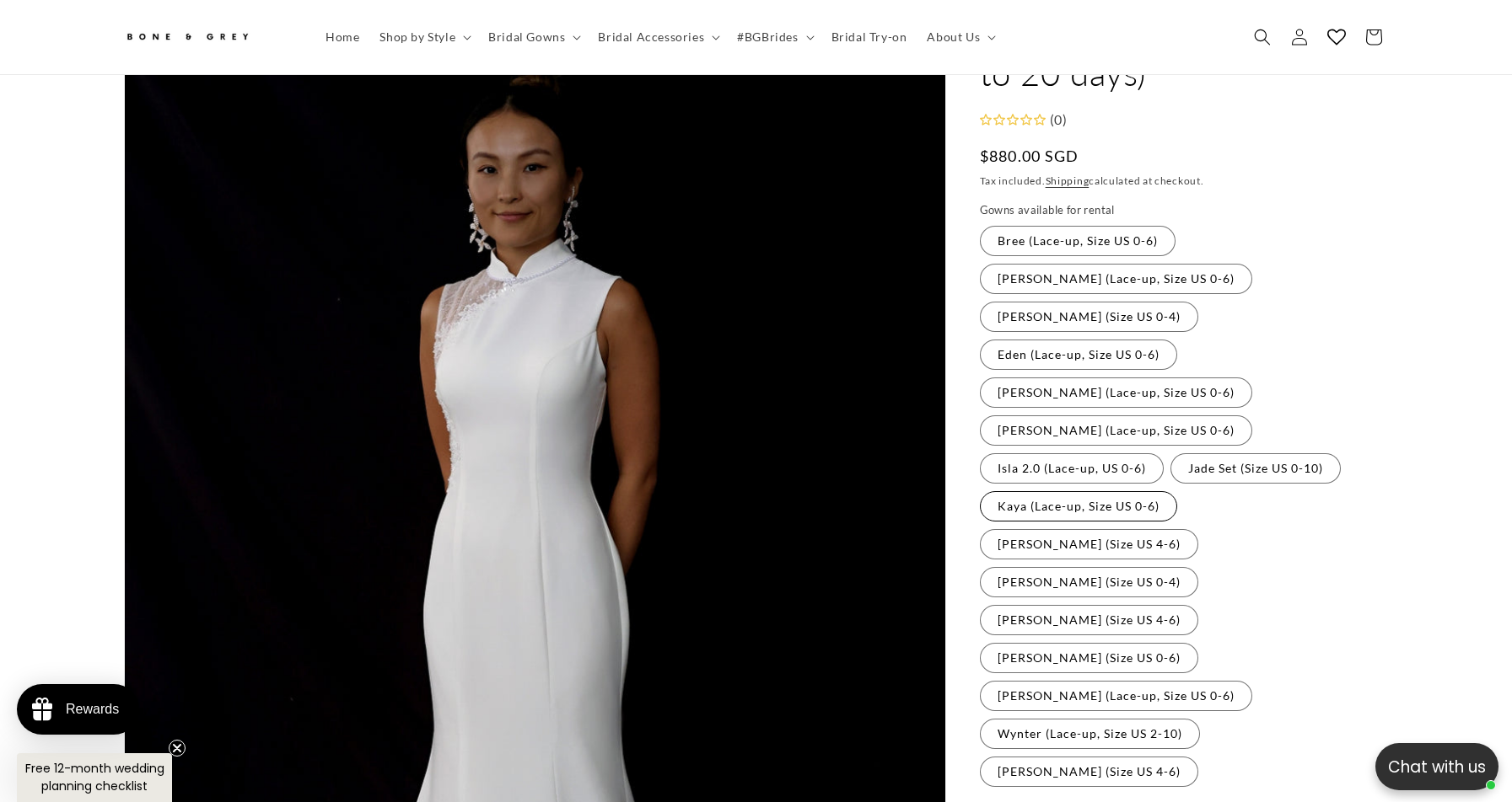
scroll to position [0, 928]
click at [1178, 491] on label "Kaya (Lace-up, Size US 0-6) Variant sold out or unavailable" at bounding box center [1078, 506] width 197 height 31
click at [1198, 567] on label "[PERSON_NAME] (Size US 0-4) Variant sold out or unavailable" at bounding box center [1089, 582] width 218 height 31
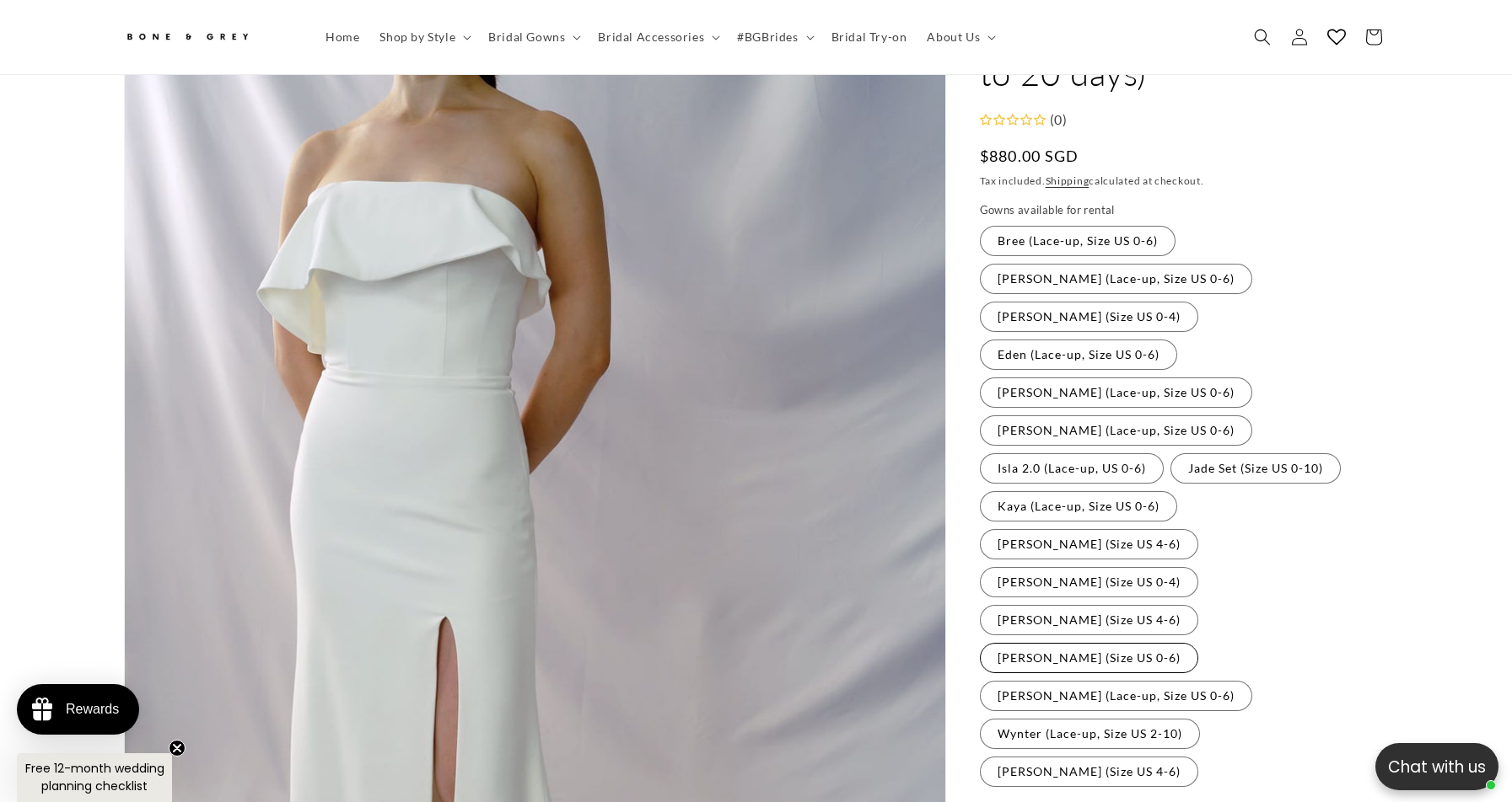
click at [1198, 643] on label "[PERSON_NAME] (Size US 0-6) Variant sold out or unavailable" at bounding box center [1089, 659] width 218 height 31
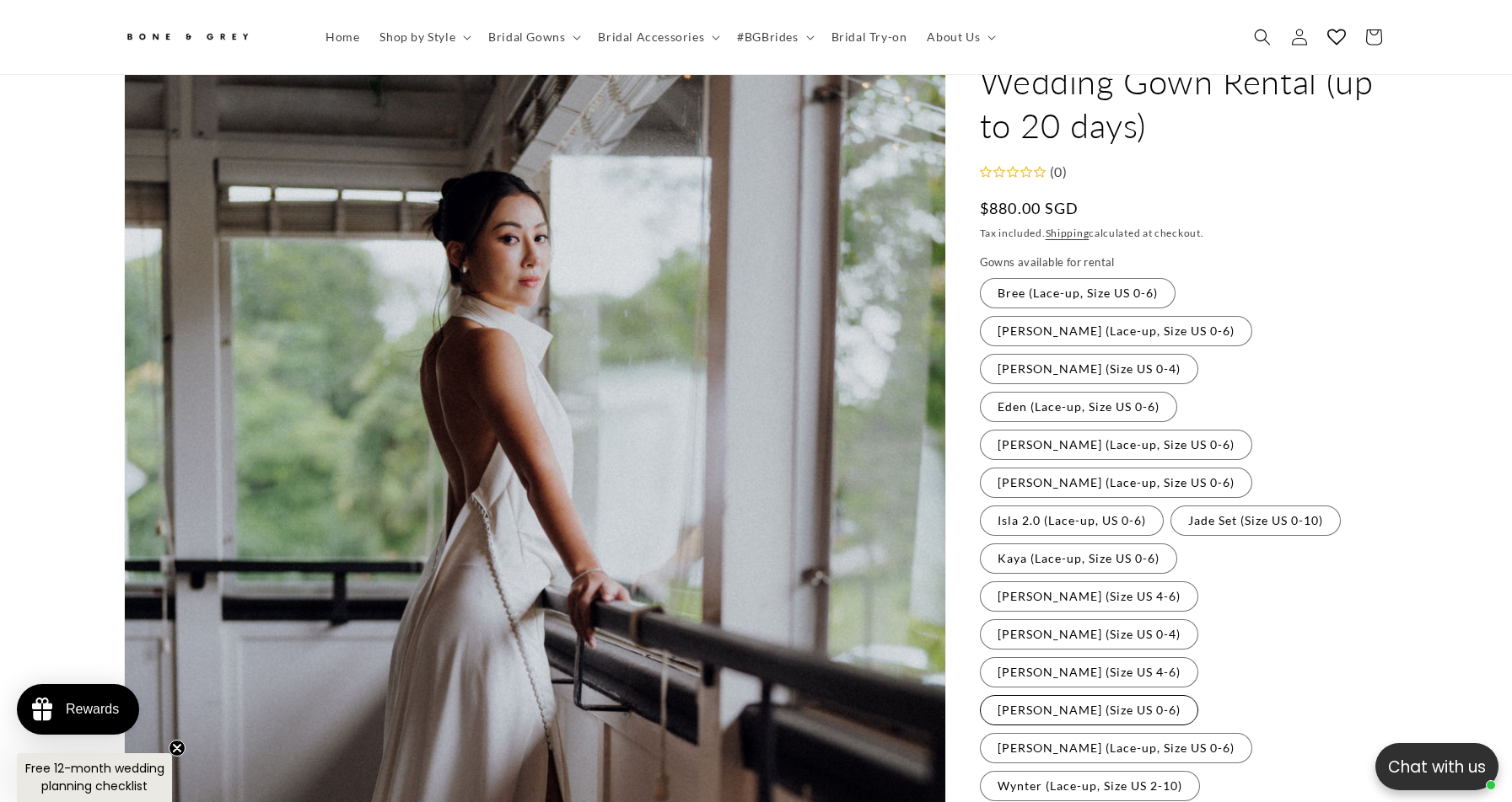
scroll to position [0, 463]
click at [1164, 506] on label "Isla 2.0 (Lace-up, US 0-6) Variant sold out or unavailable" at bounding box center [1072, 521] width 184 height 31
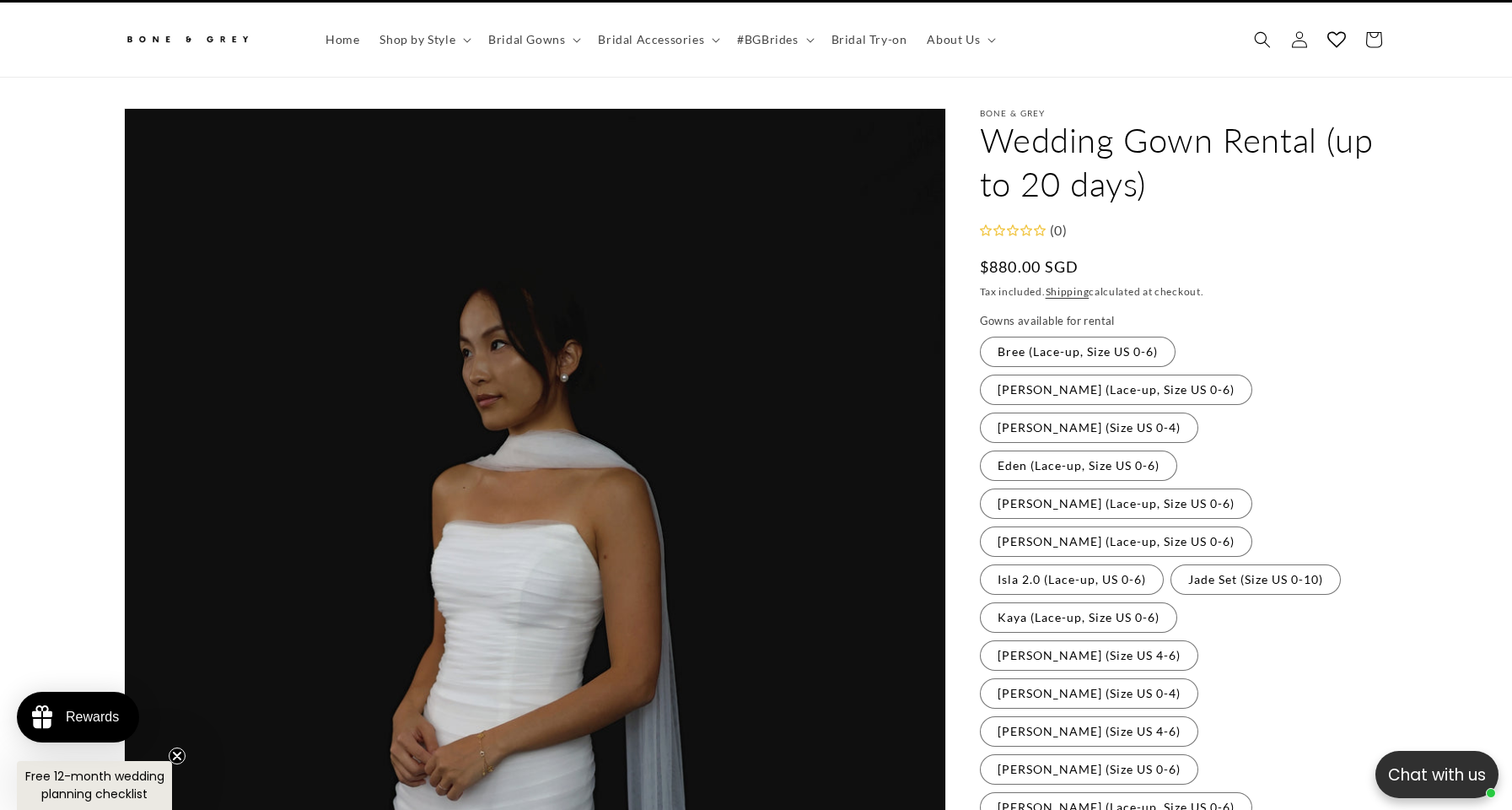
scroll to position [0, 463]
